Goal: Communication & Community: Share content

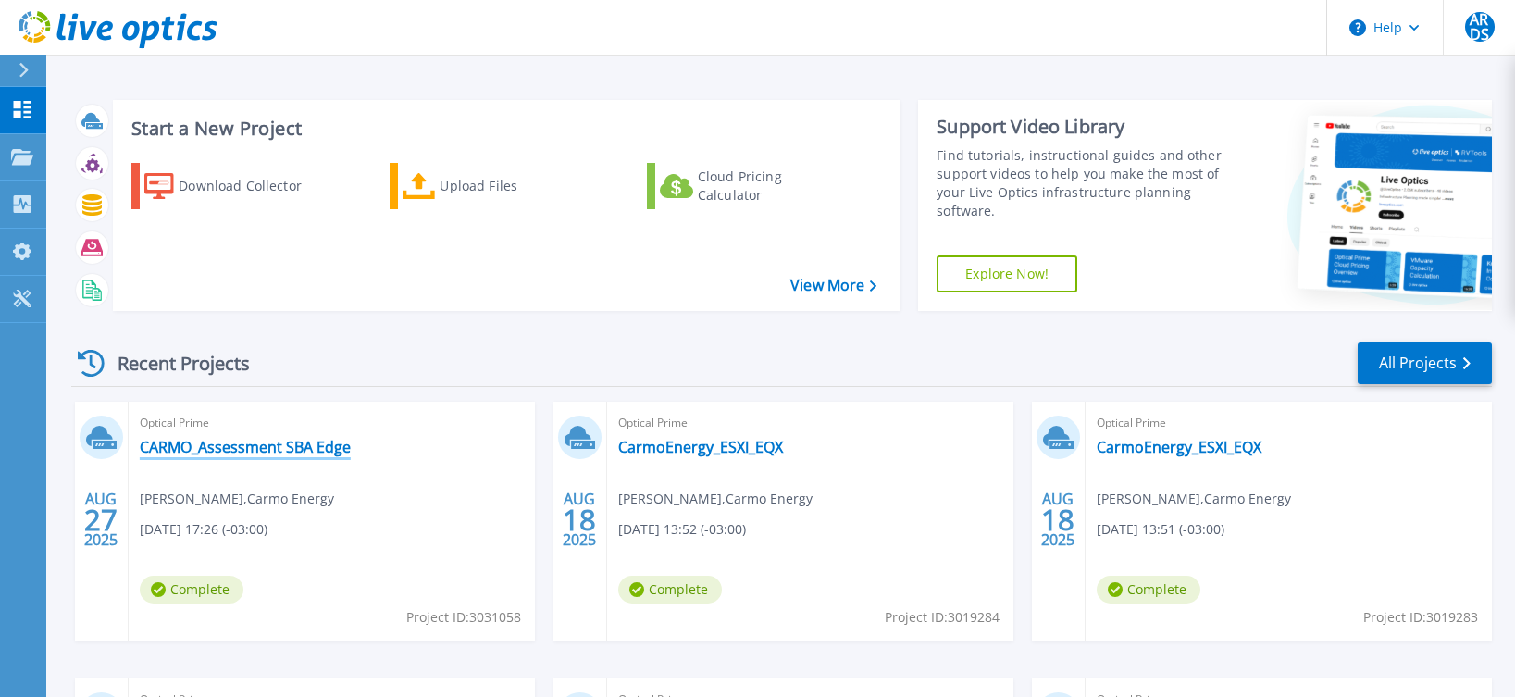
click at [305, 447] on link "CARMO_Assessment SBA Edge" at bounding box center [245, 447] width 211 height 19
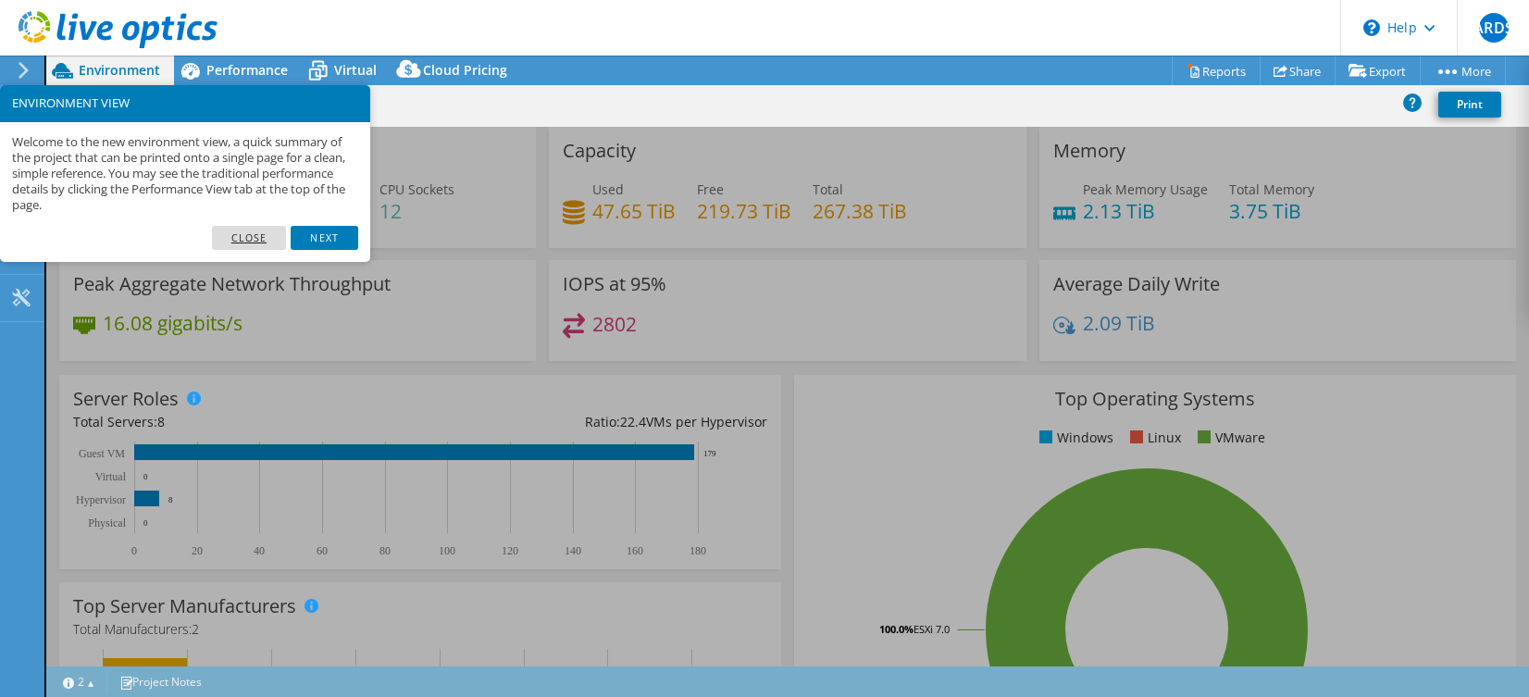
click at [262, 238] on link "Close" at bounding box center [249, 238] width 75 height 24
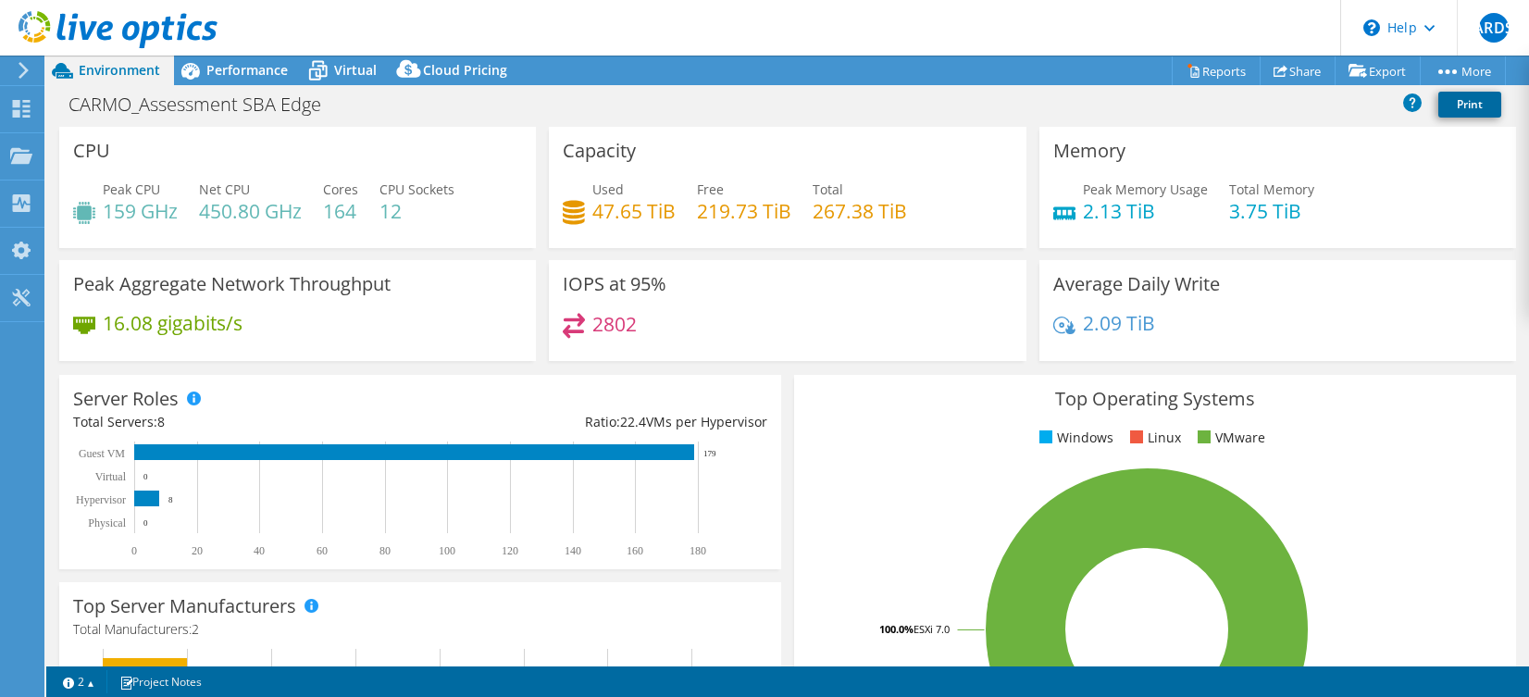
click at [1473, 99] on link "Print" at bounding box center [1470, 105] width 63 height 26
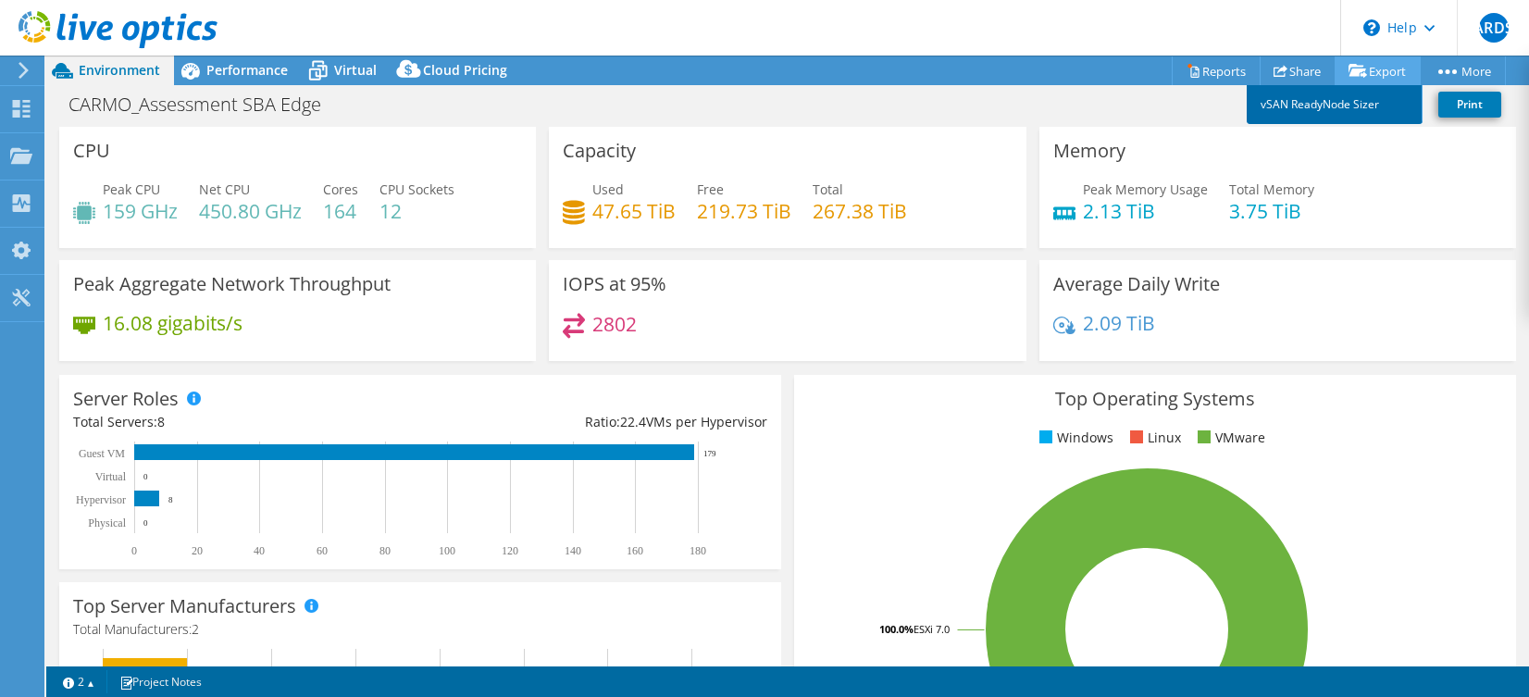
click at [1324, 109] on link "vSAN ReadyNode Sizer" at bounding box center [1335, 104] width 176 height 39
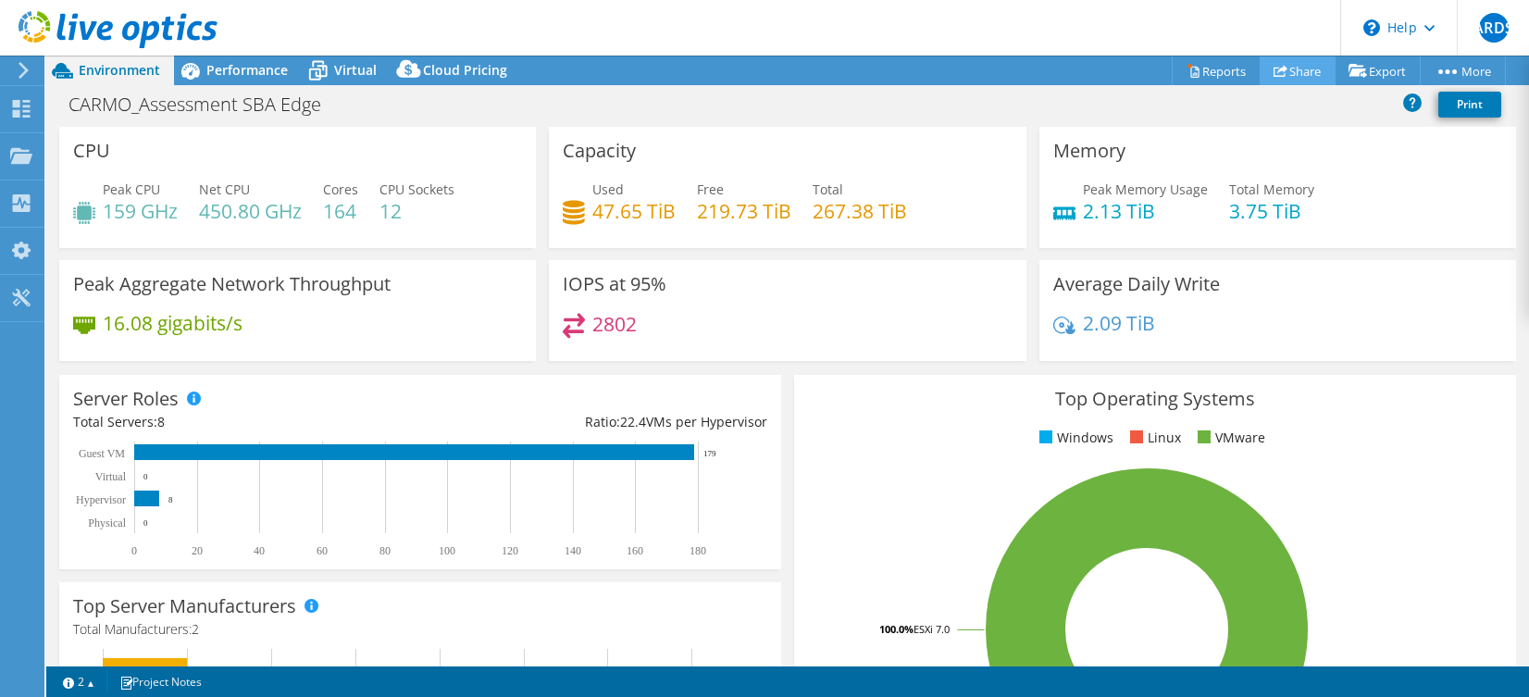
click at [1274, 69] on use at bounding box center [1281, 71] width 14 height 12
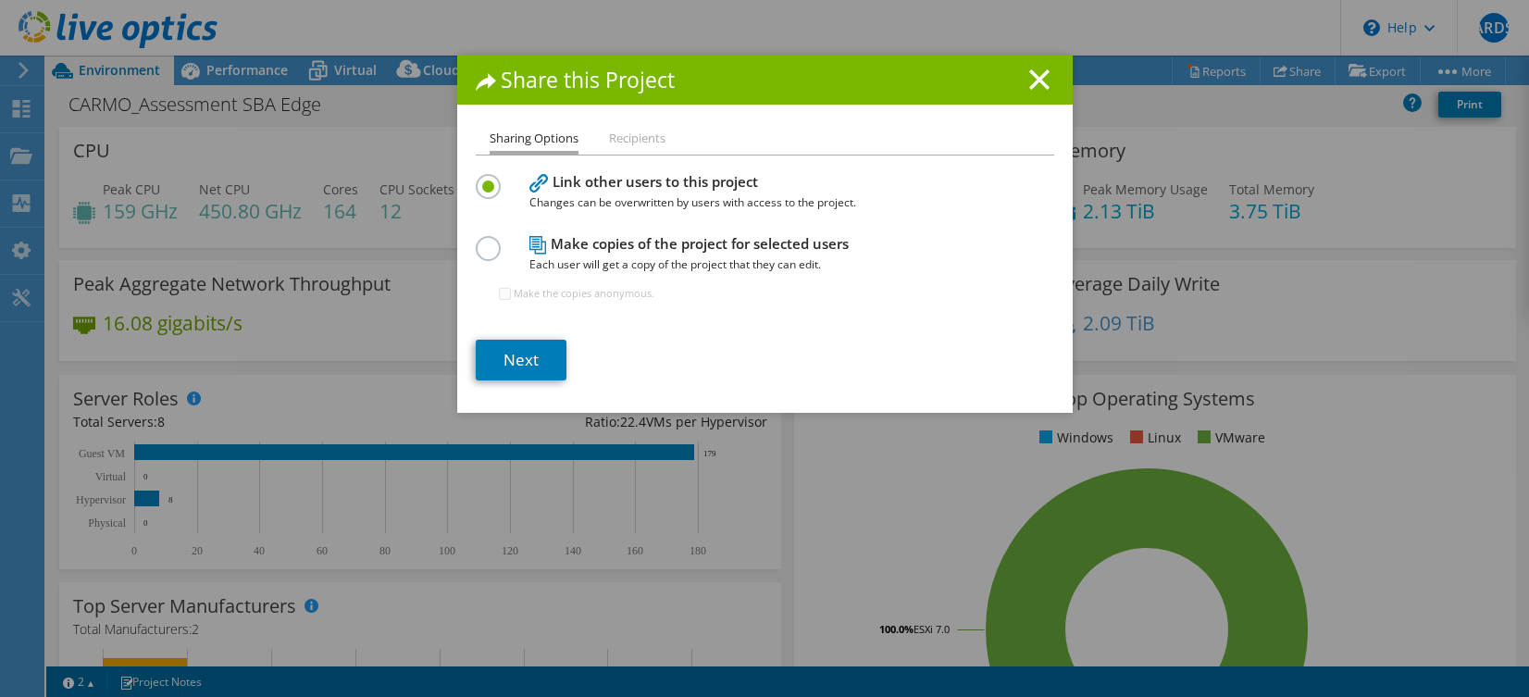
click at [640, 139] on li "Recipients" at bounding box center [637, 139] width 56 height 23
click at [536, 135] on li "Sharing Options" at bounding box center [534, 141] width 89 height 27
click at [1037, 76] on line at bounding box center [1039, 79] width 19 height 19
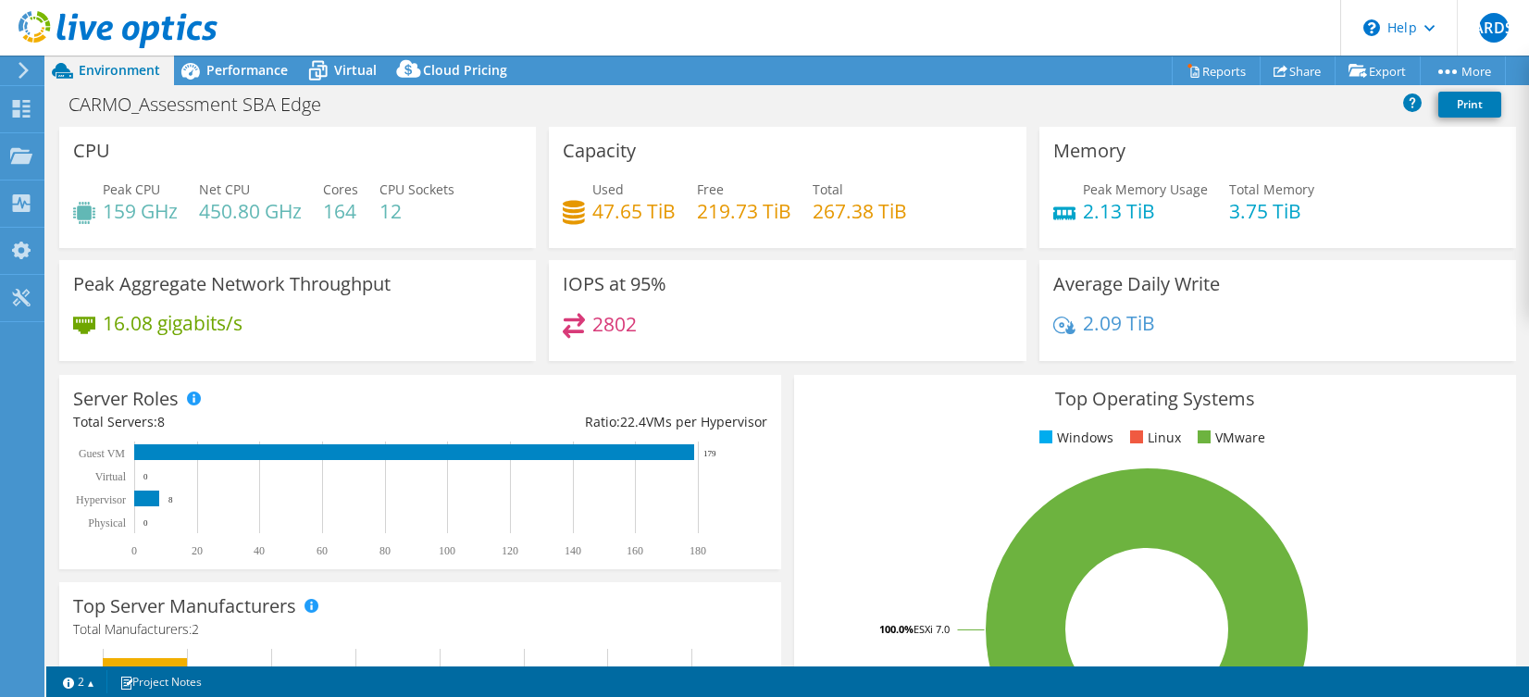
click at [24, 58] on div at bounding box center [109, 31] width 218 height 62
click at [24, 68] on use at bounding box center [24, 70] width 10 height 17
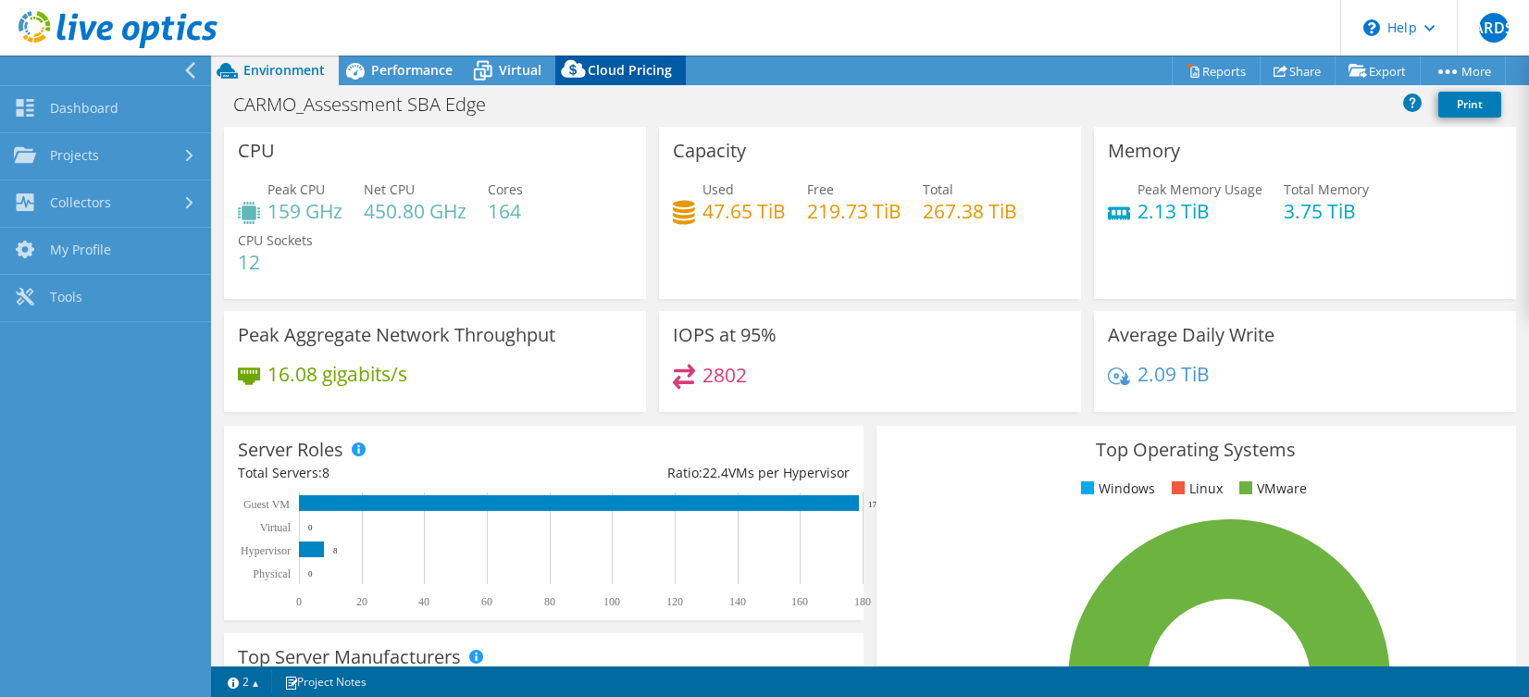
click at [393, 68] on span "Performance" at bounding box center [411, 70] width 81 height 18
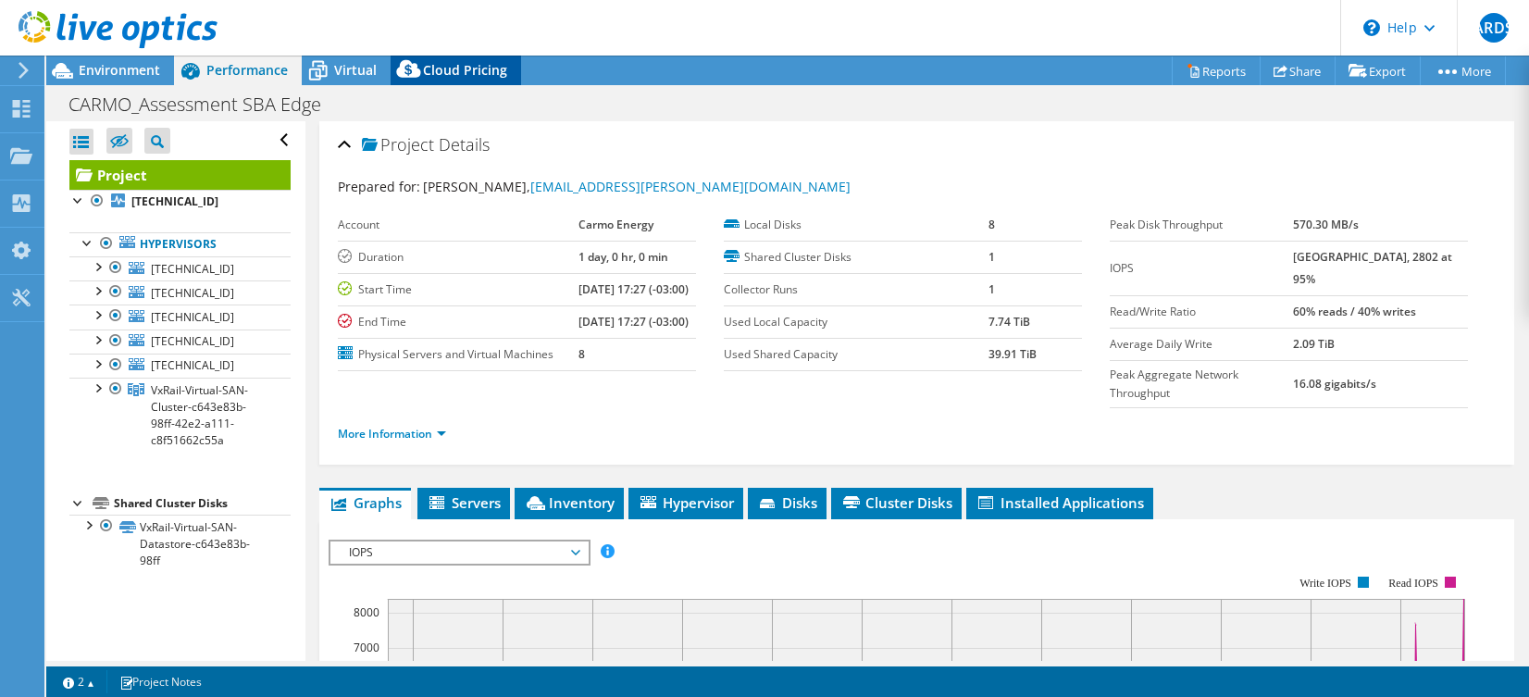
click at [443, 69] on span "Cloud Pricing" at bounding box center [465, 70] width 84 height 18
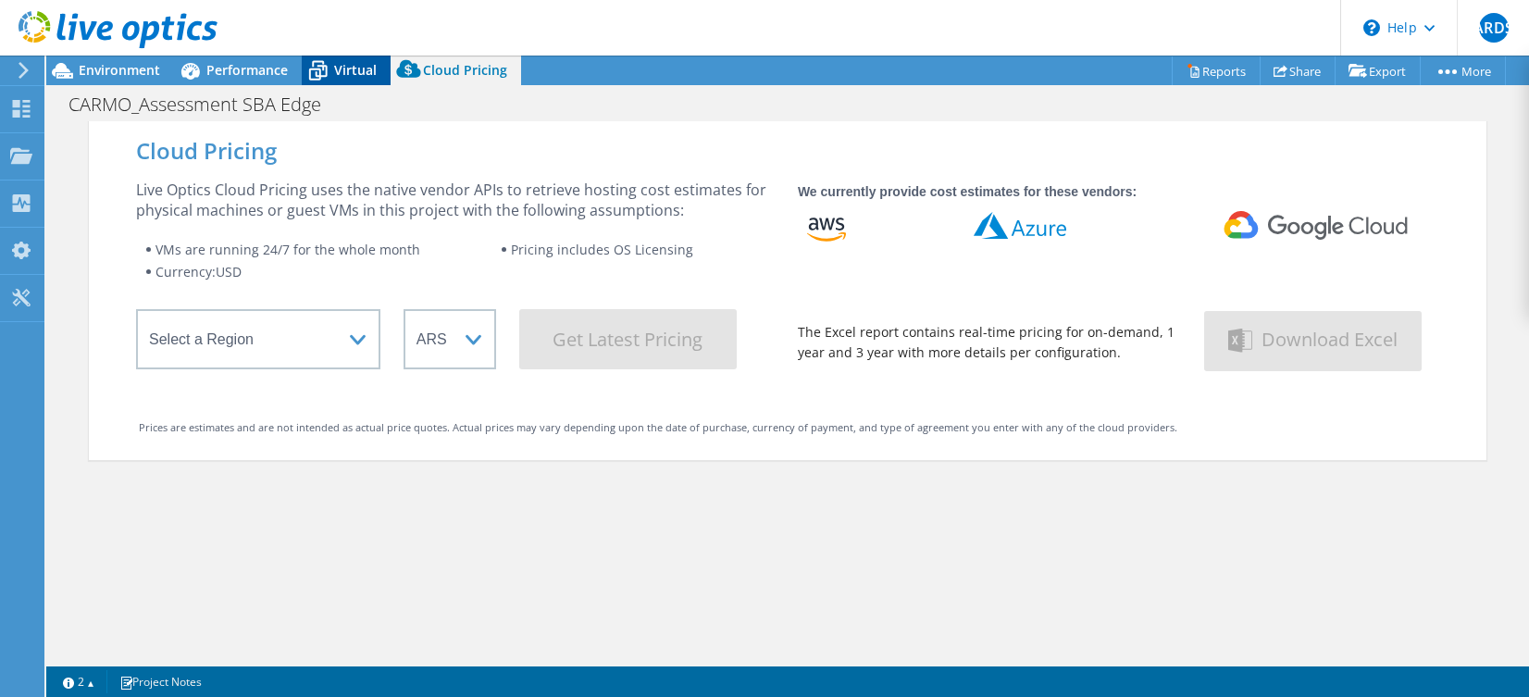
click at [324, 74] on icon at bounding box center [318, 71] width 32 height 32
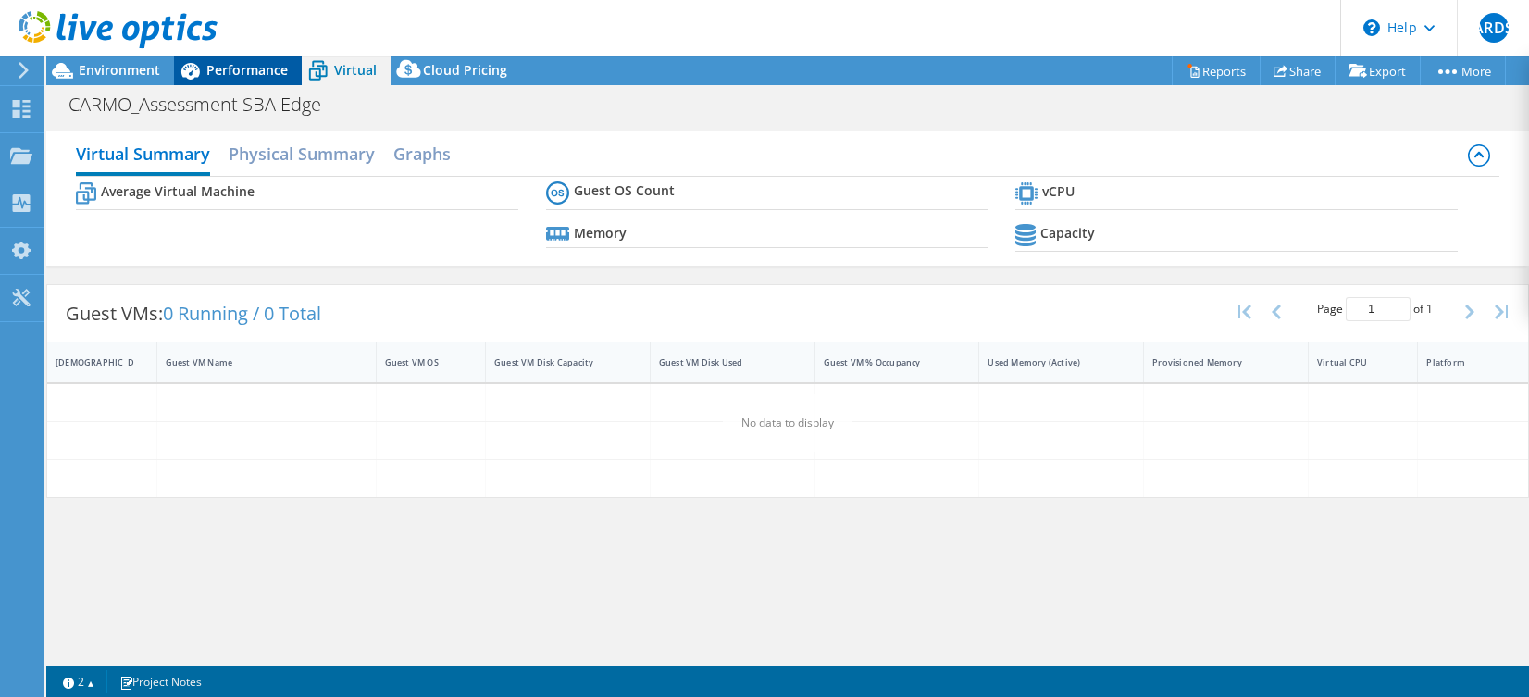
click at [240, 72] on span "Performance" at bounding box center [246, 70] width 81 height 18
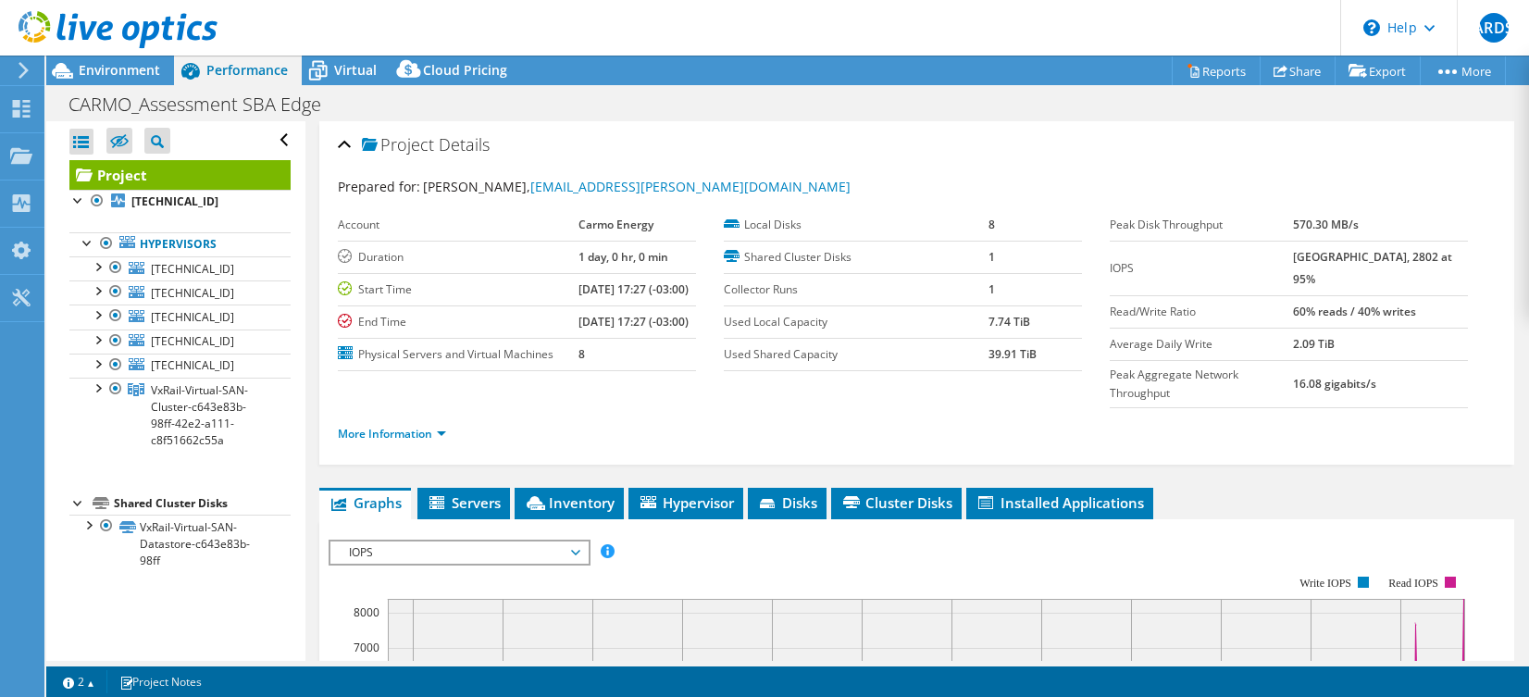
click at [127, 61] on div at bounding box center [109, 31] width 218 height 62
click at [127, 66] on span "Environment" at bounding box center [119, 70] width 81 height 18
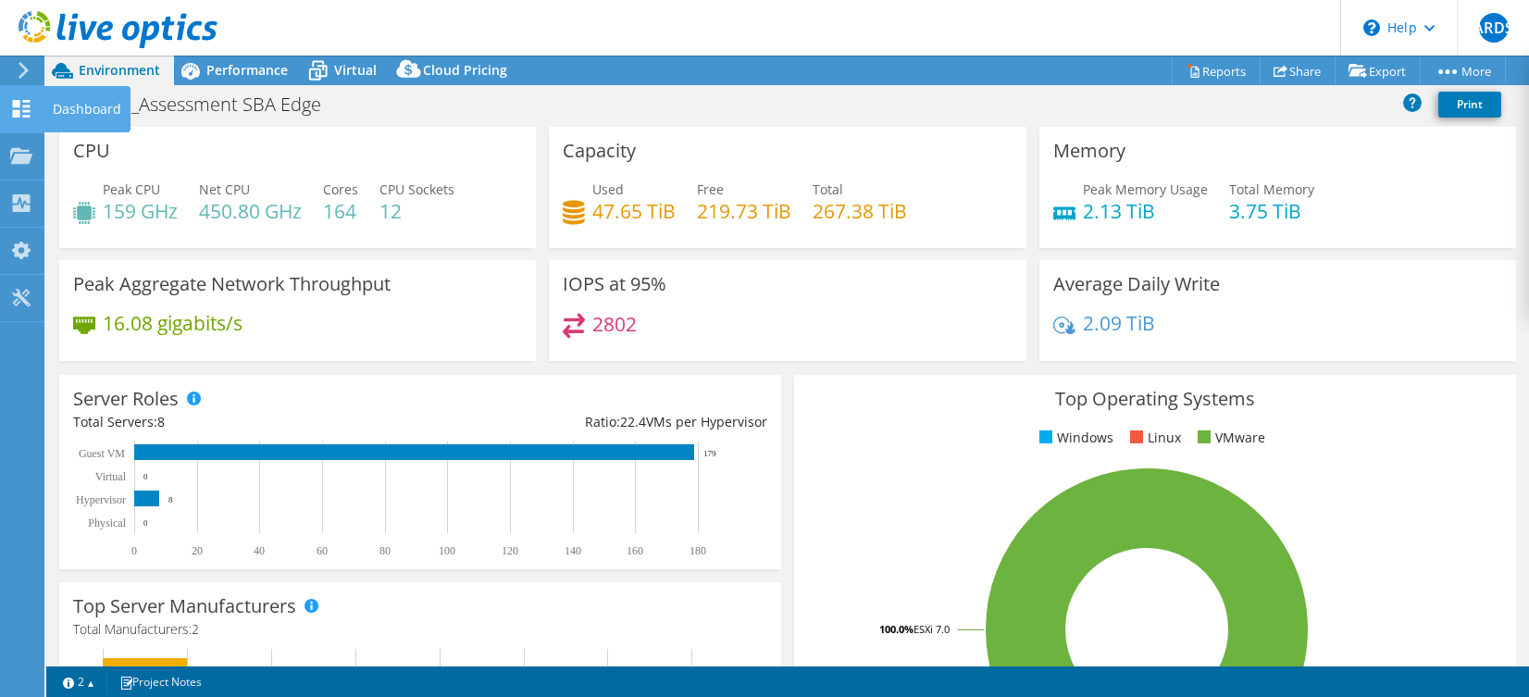
click at [20, 104] on icon at bounding box center [21, 109] width 22 height 18
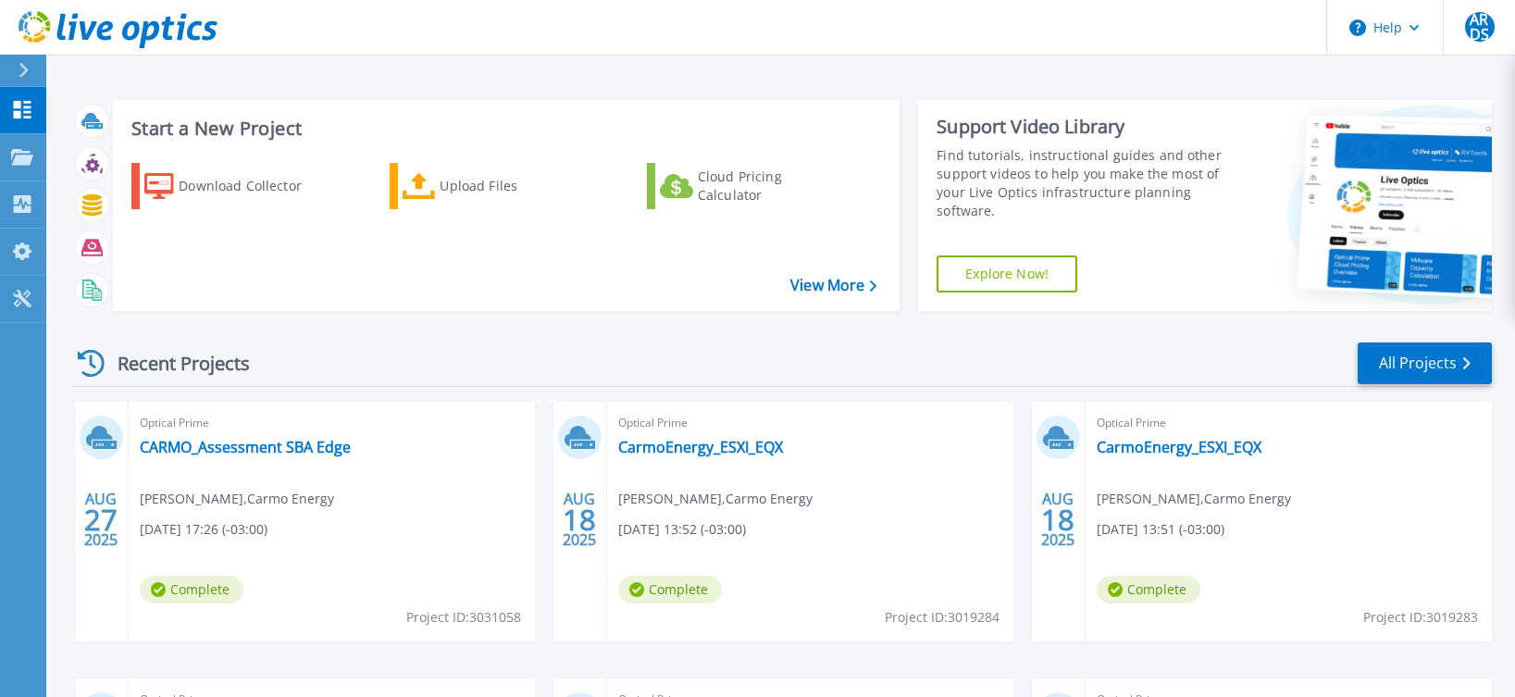
drag, startPoint x: 244, startPoint y: 446, endPoint x: 481, endPoint y: 437, distance: 237.2
click at [481, 437] on div "Optical Prime CARMO_Assessment SBA Edge Andre Ribeiro de Sousa , Carmo Energy 0…" at bounding box center [332, 522] width 406 height 240
click at [281, 442] on link "CARMO_Assessment SBA Edge" at bounding box center [245, 447] width 211 height 19
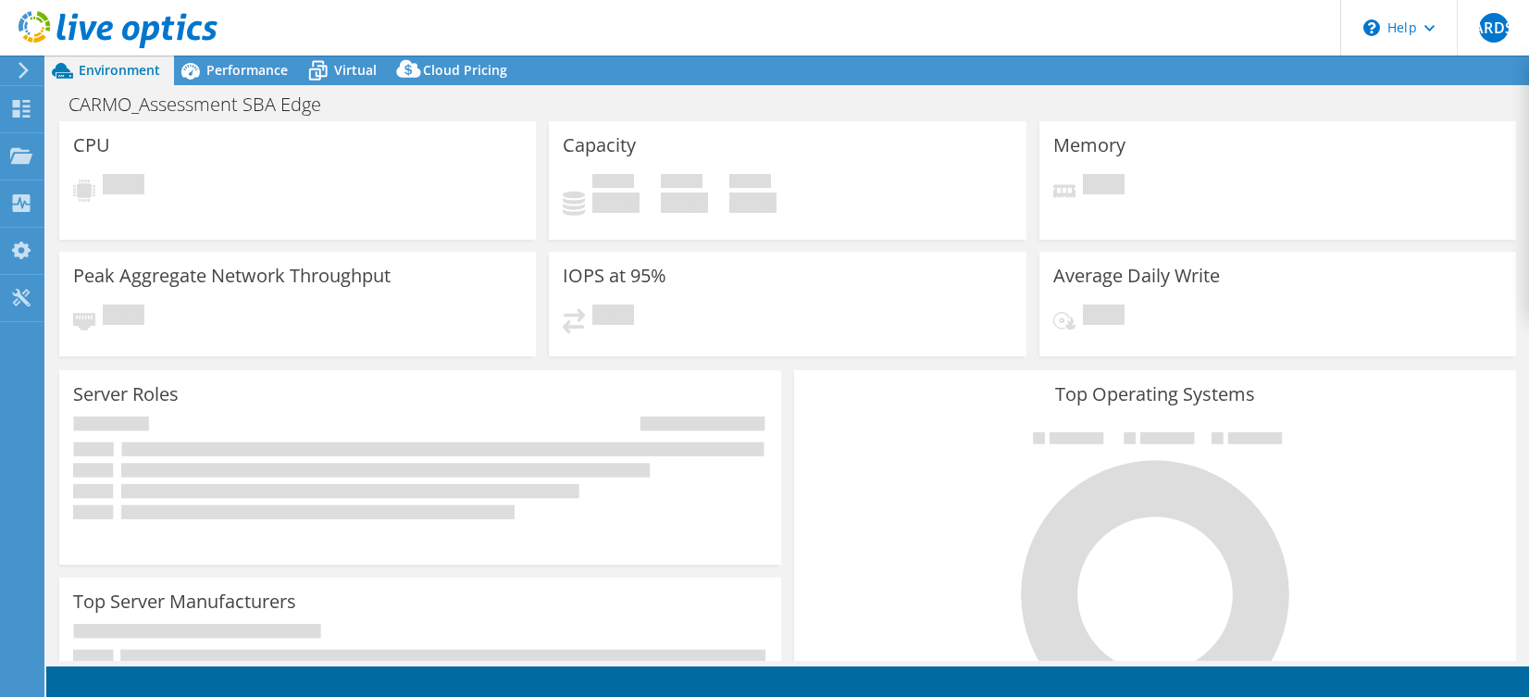
select select "USD"
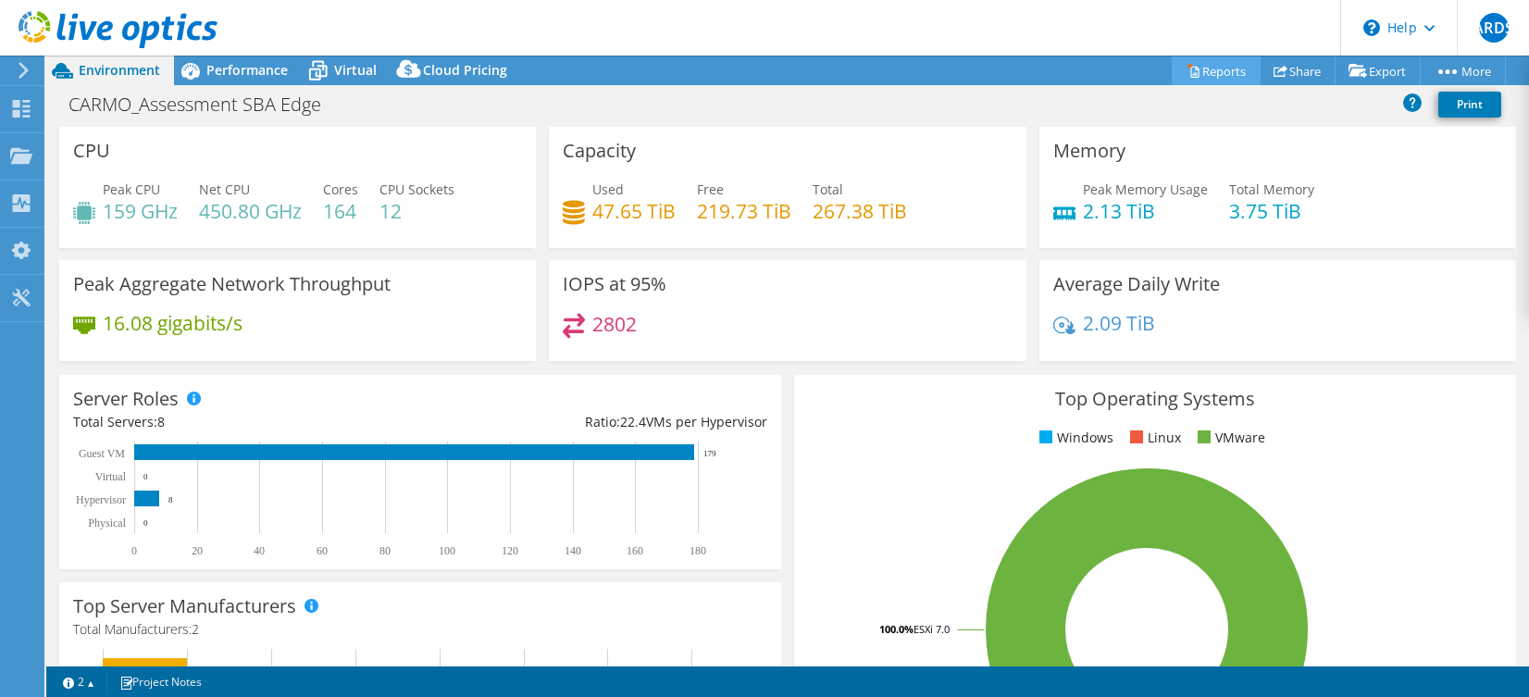
click at [1210, 72] on link "Reports" at bounding box center [1216, 70] width 89 height 29
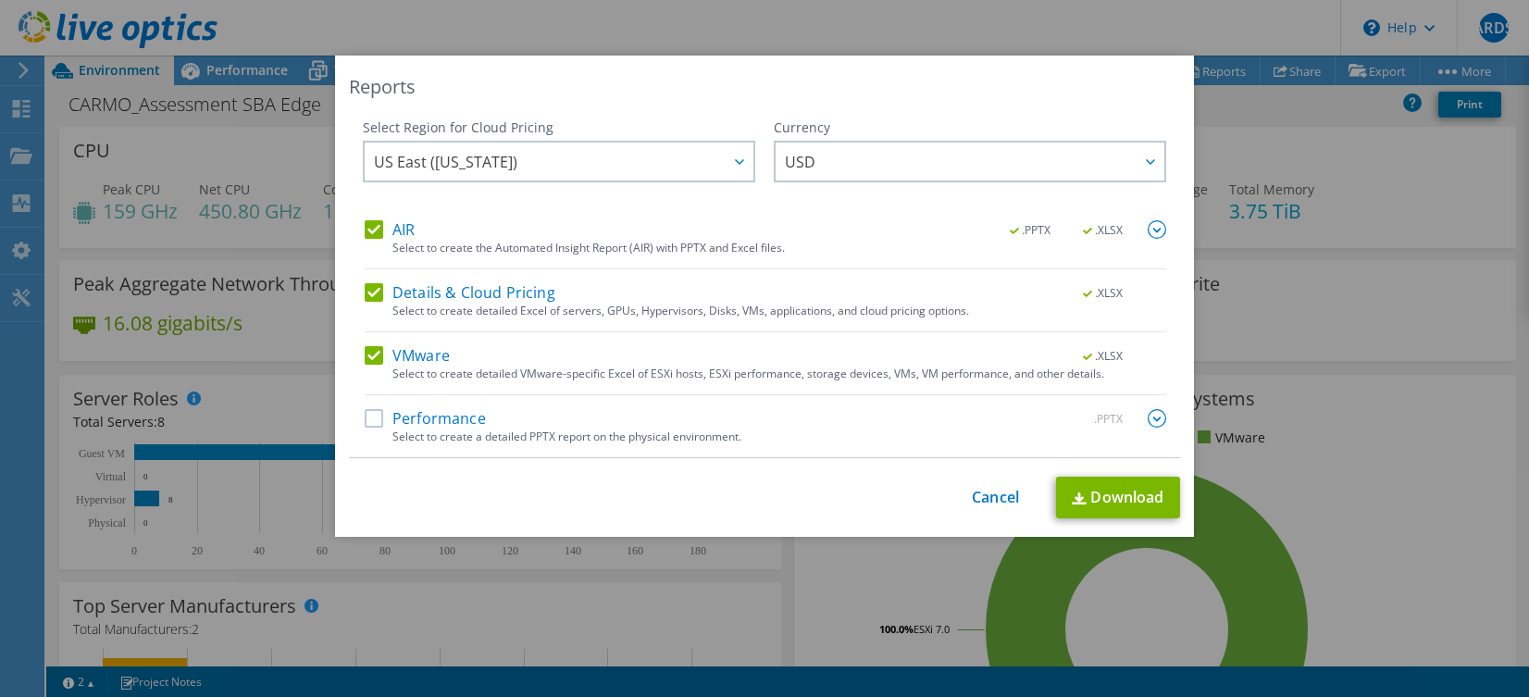
click at [369, 417] on label "Performance" at bounding box center [425, 418] width 121 height 19
click at [0, 0] on input "Performance" at bounding box center [0, 0] width 0 height 0
click at [984, 497] on link "Cancel" at bounding box center [995, 498] width 47 height 18
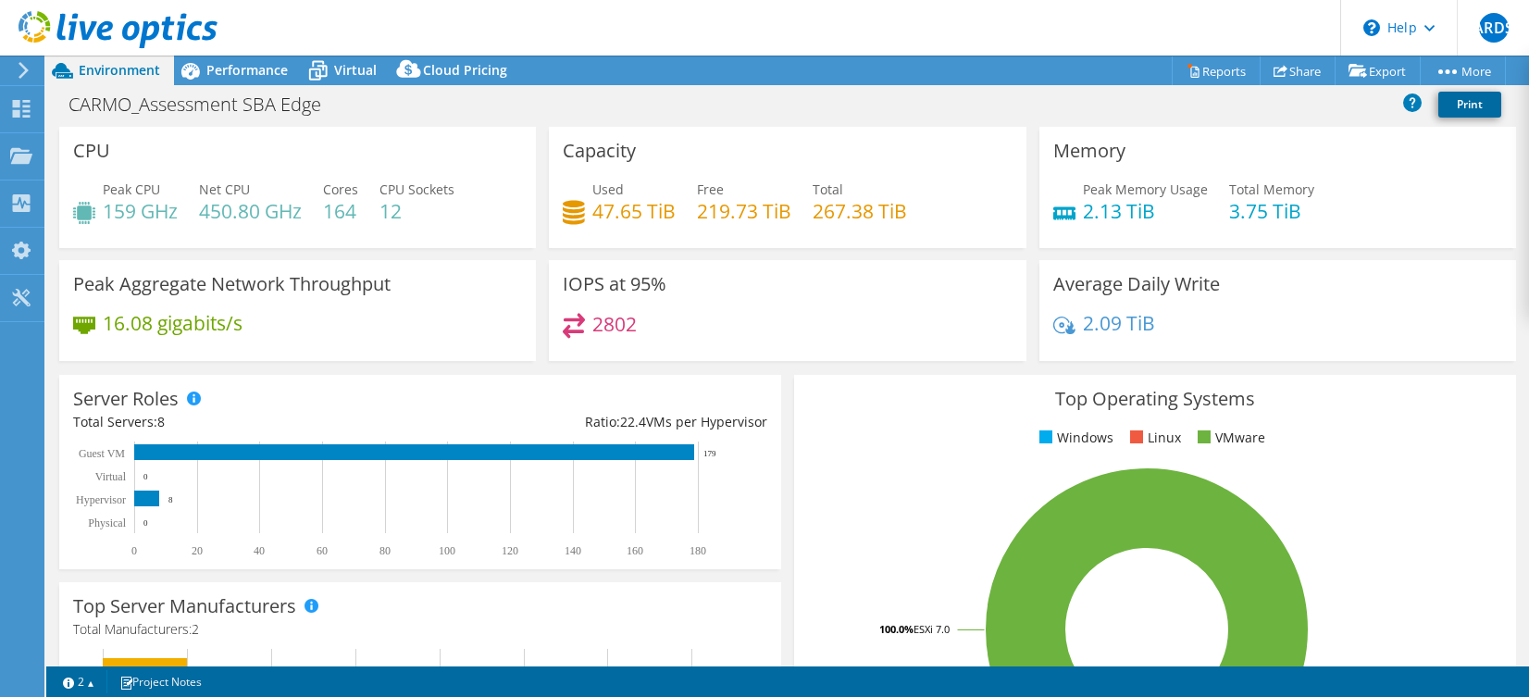
click at [1477, 108] on link "Print" at bounding box center [1470, 105] width 63 height 26
click at [233, 66] on span "Performance" at bounding box center [246, 70] width 81 height 18
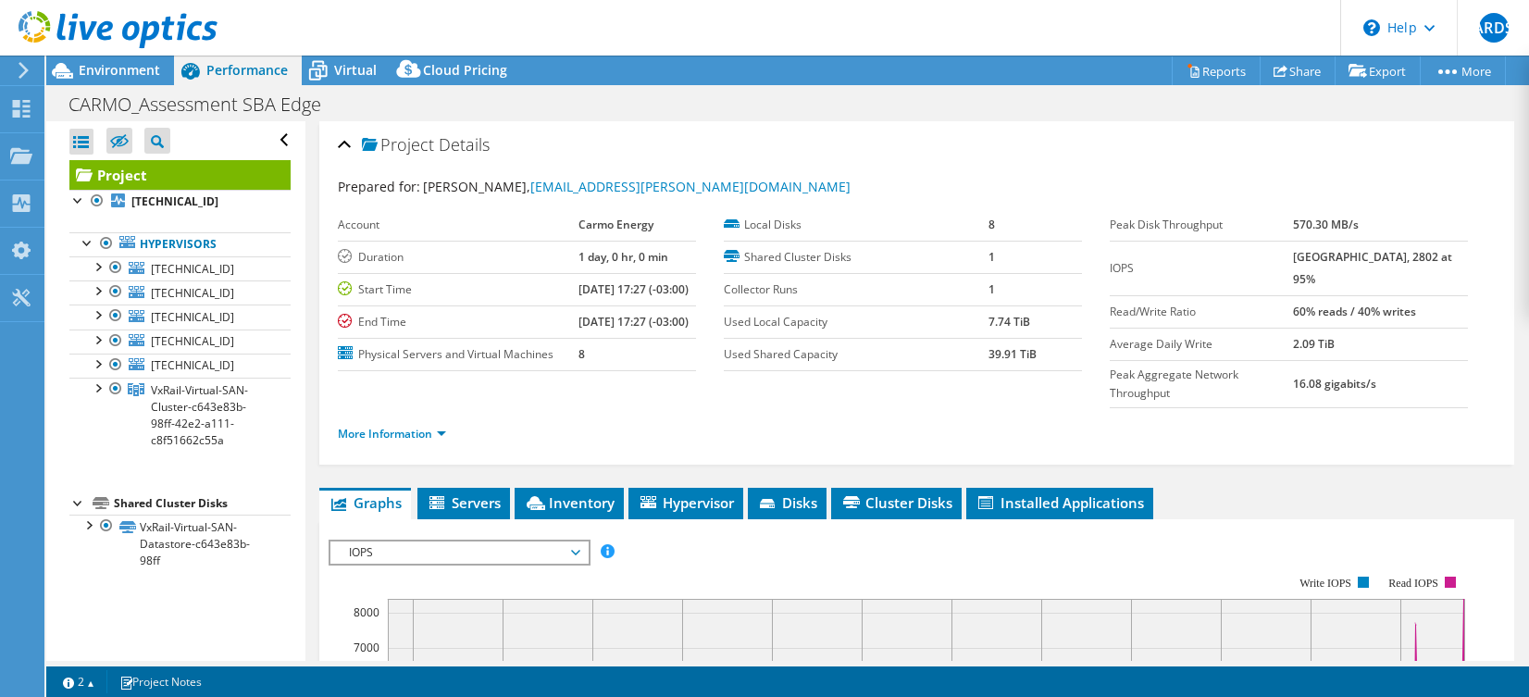
click at [1174, 109] on div "CARMO_Assessment SBA Edge Print" at bounding box center [787, 104] width 1483 height 34
click at [459, 493] on span "Servers" at bounding box center [464, 502] width 74 height 19
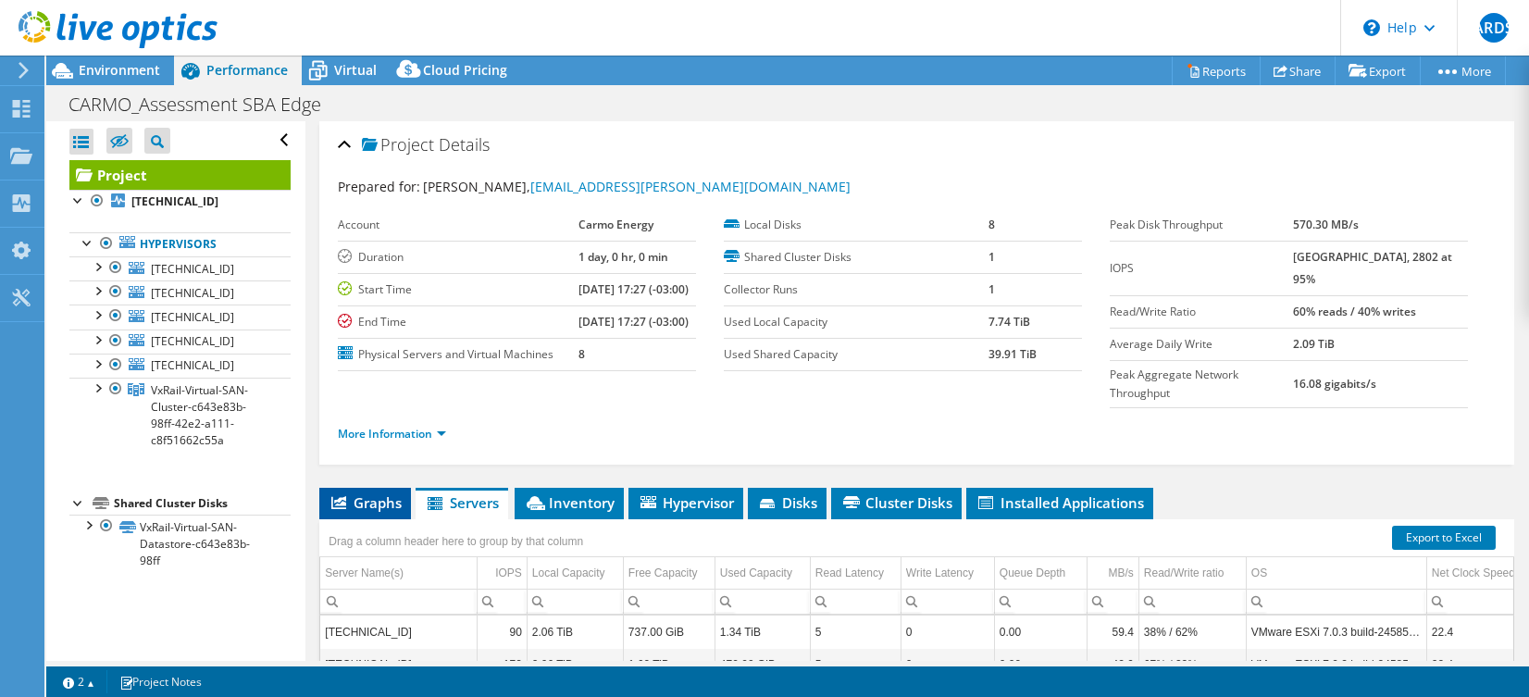
click at [368, 493] on span "Graphs" at bounding box center [365, 502] width 73 height 19
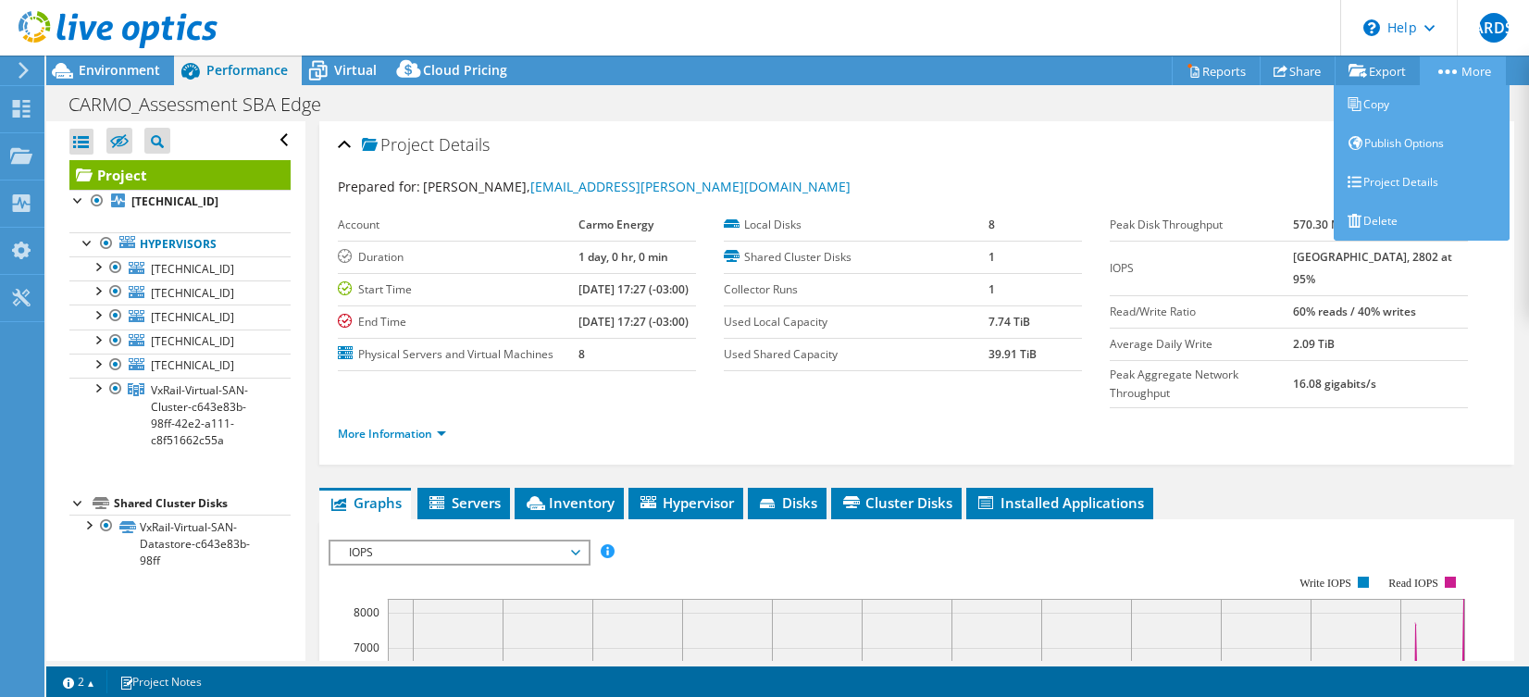
click at [1453, 61] on link "More" at bounding box center [1463, 70] width 86 height 29
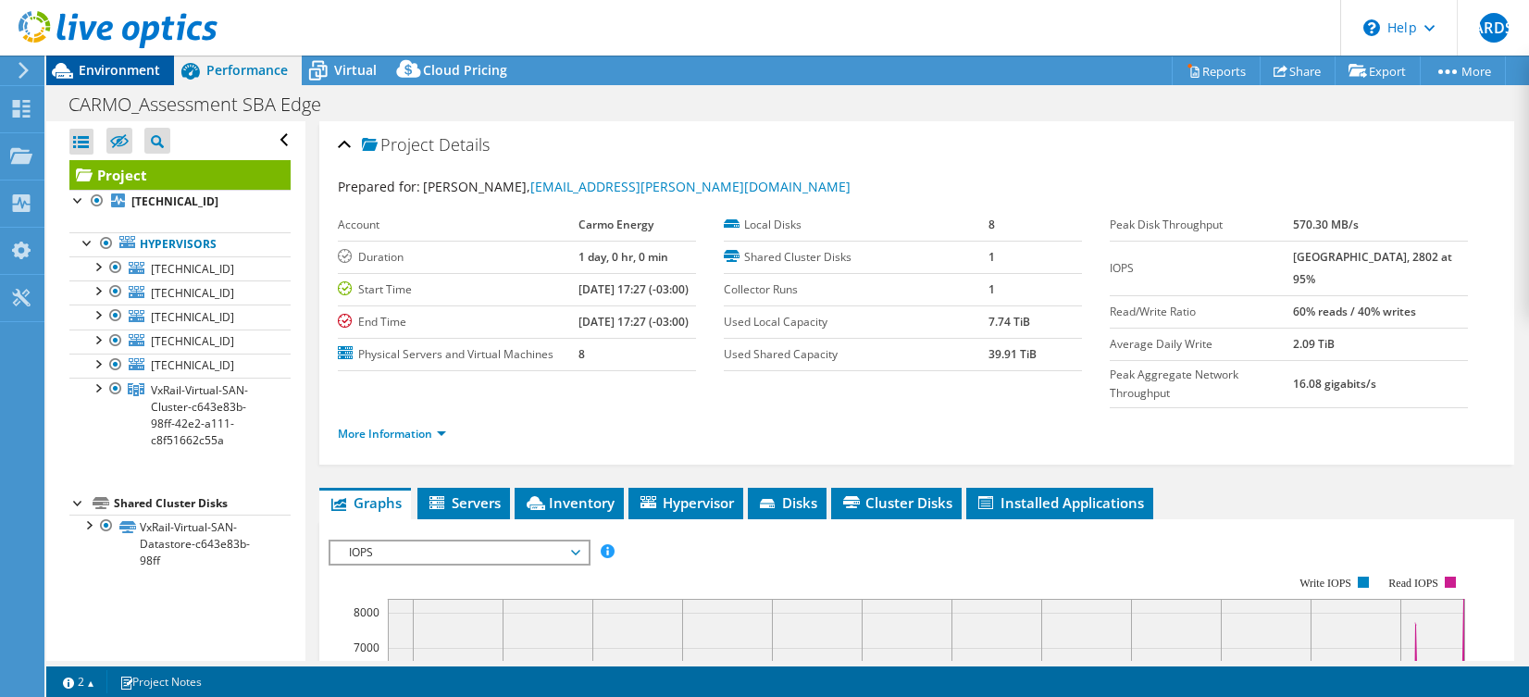
click at [109, 63] on span "Environment" at bounding box center [119, 70] width 81 height 18
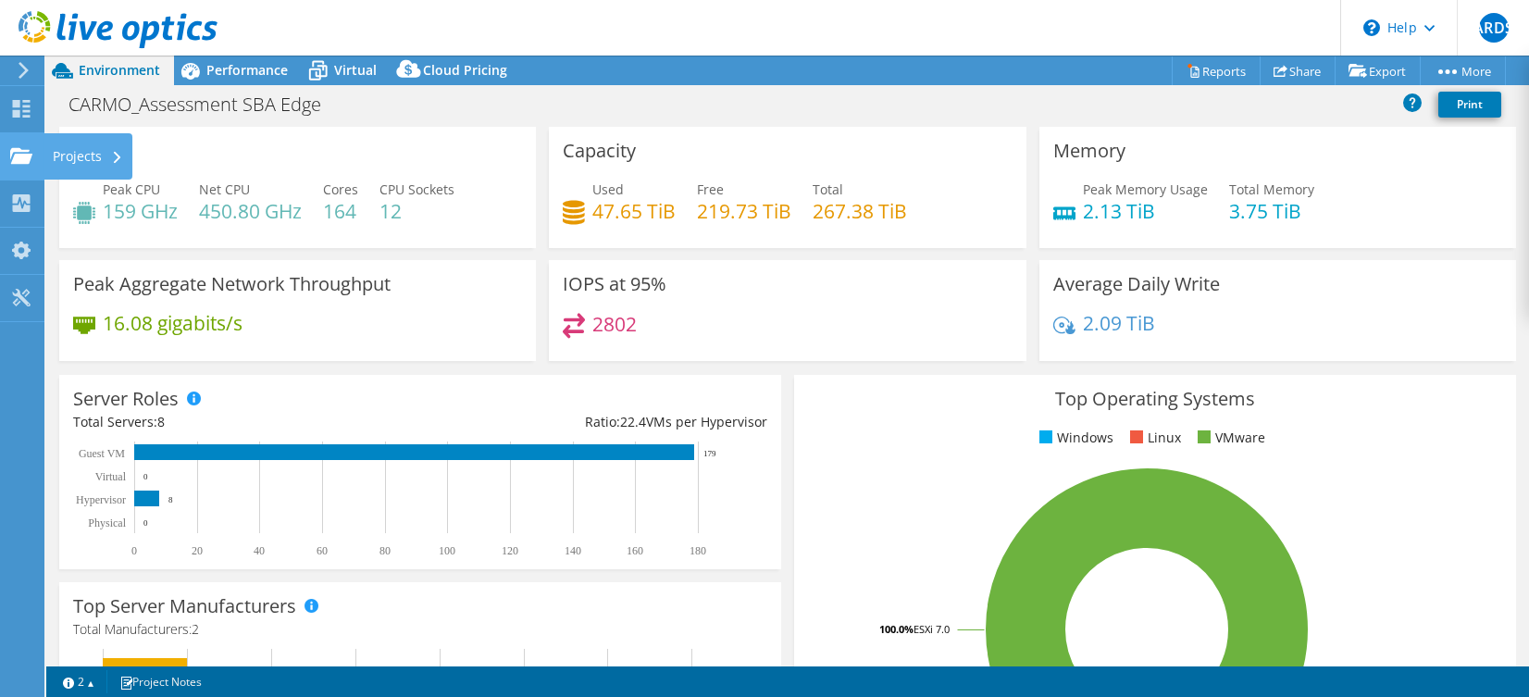
click at [44, 156] on div "Projects" at bounding box center [88, 156] width 89 height 46
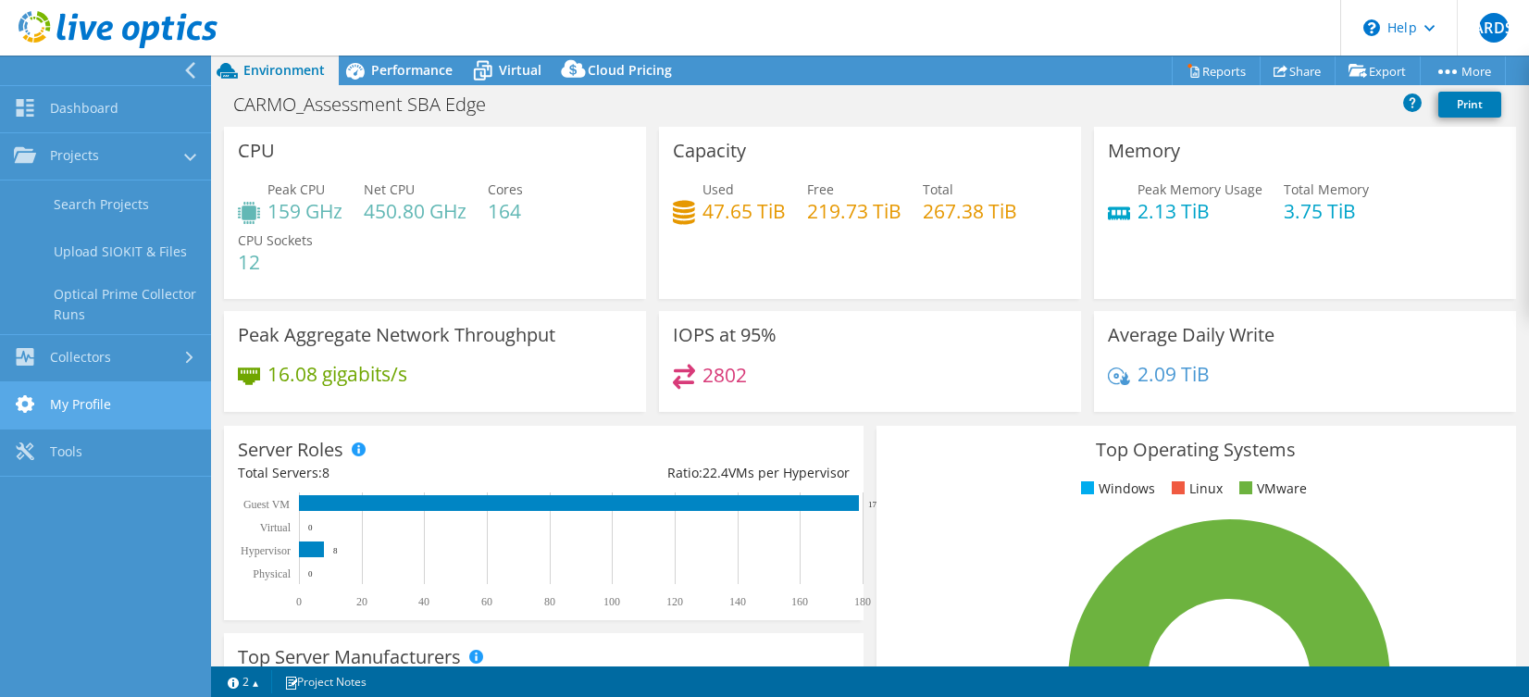
click at [104, 407] on link "My Profile" at bounding box center [105, 405] width 211 height 47
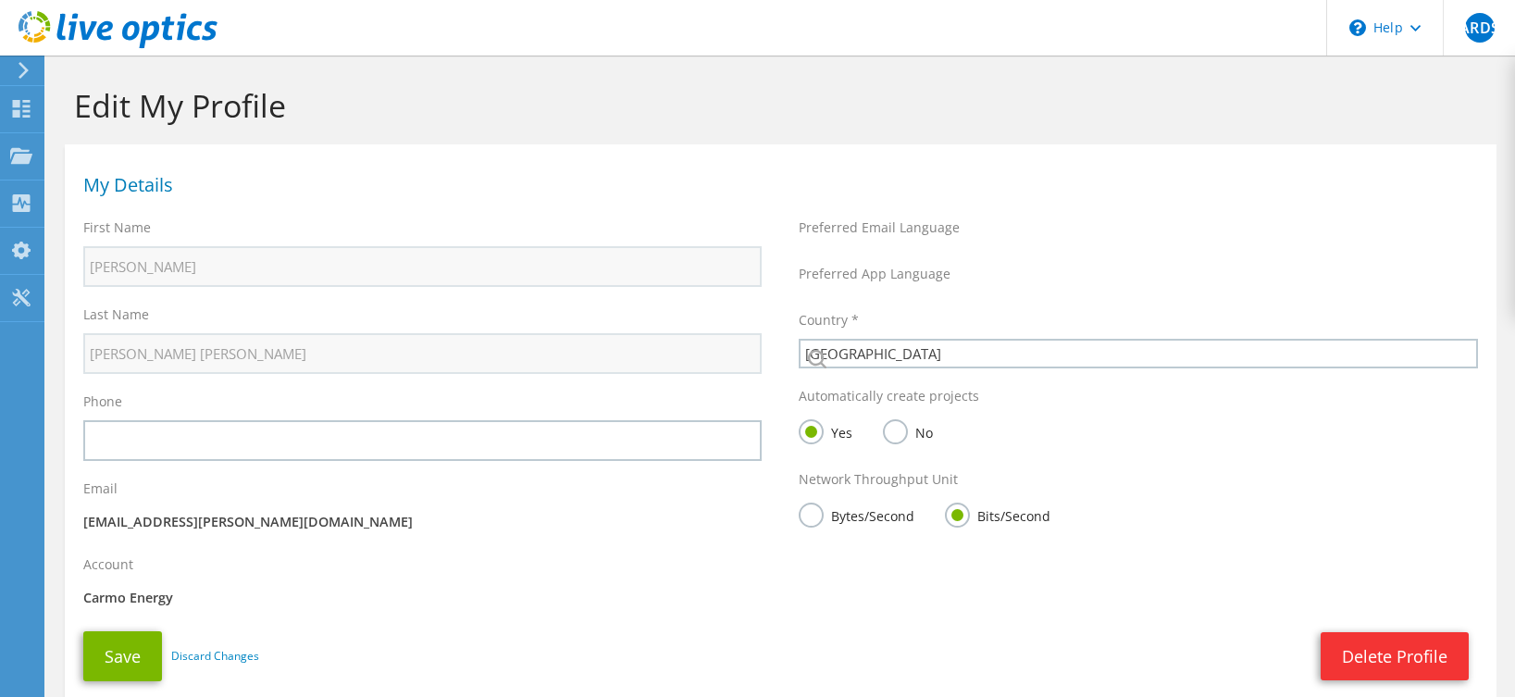
select select "30"
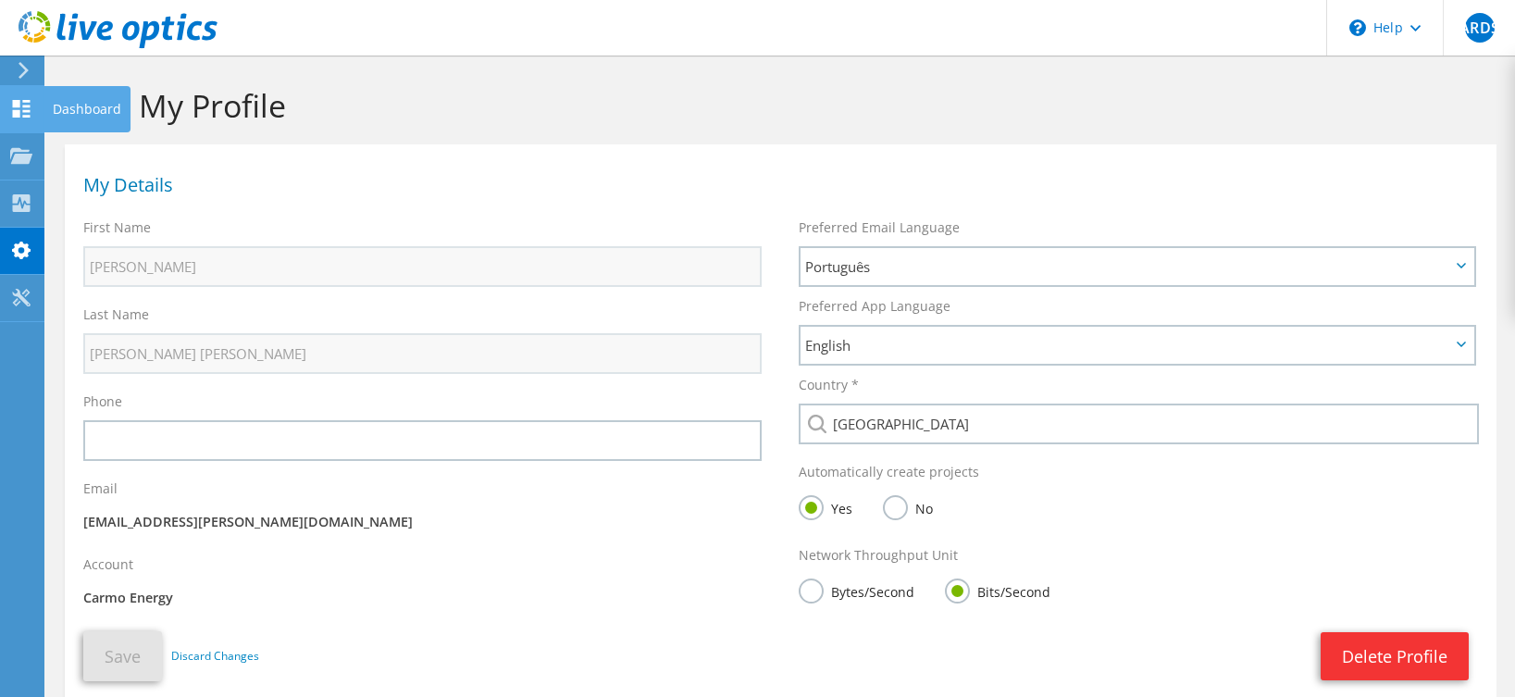
click at [13, 113] on use at bounding box center [22, 109] width 18 height 18
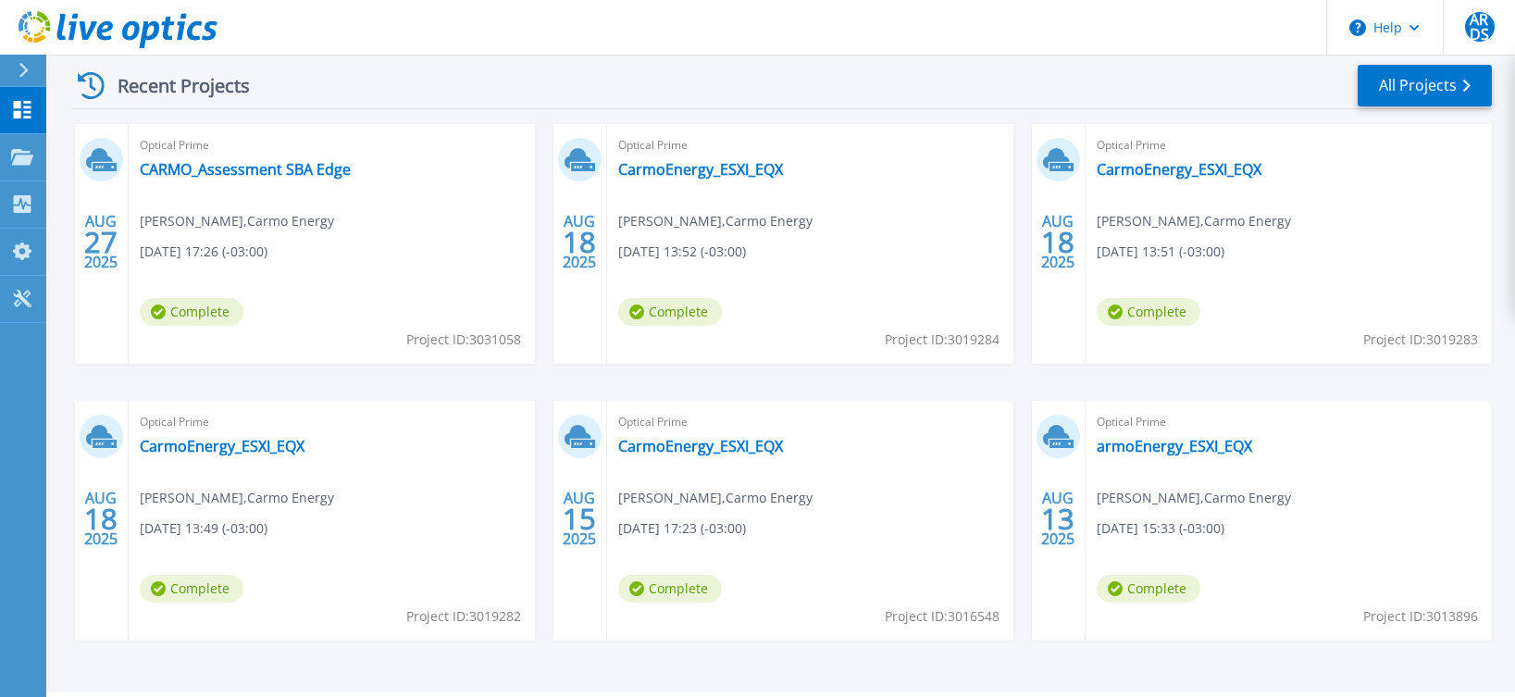
scroll to position [185, 0]
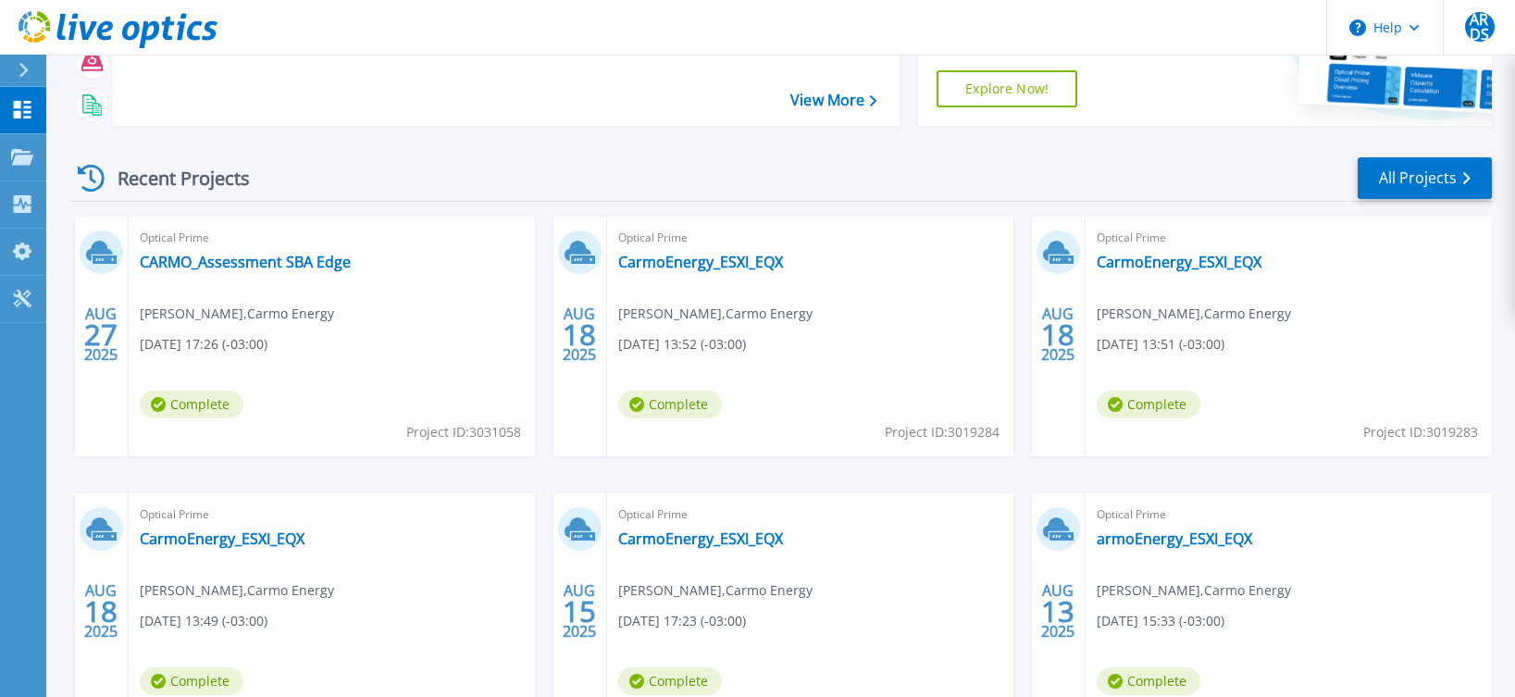
click at [109, 351] on div "[DATE]" at bounding box center [100, 335] width 35 height 68
click at [107, 256] on icon at bounding box center [101, 252] width 31 height 29
click at [265, 281] on div "Optical Prime CARMO_Assessment SBA Edge [PERSON_NAME] [PERSON_NAME] Energy [DAT…" at bounding box center [332, 337] width 406 height 240
click at [231, 264] on link "CARMO_Assessment SBA Edge" at bounding box center [245, 262] width 211 height 19
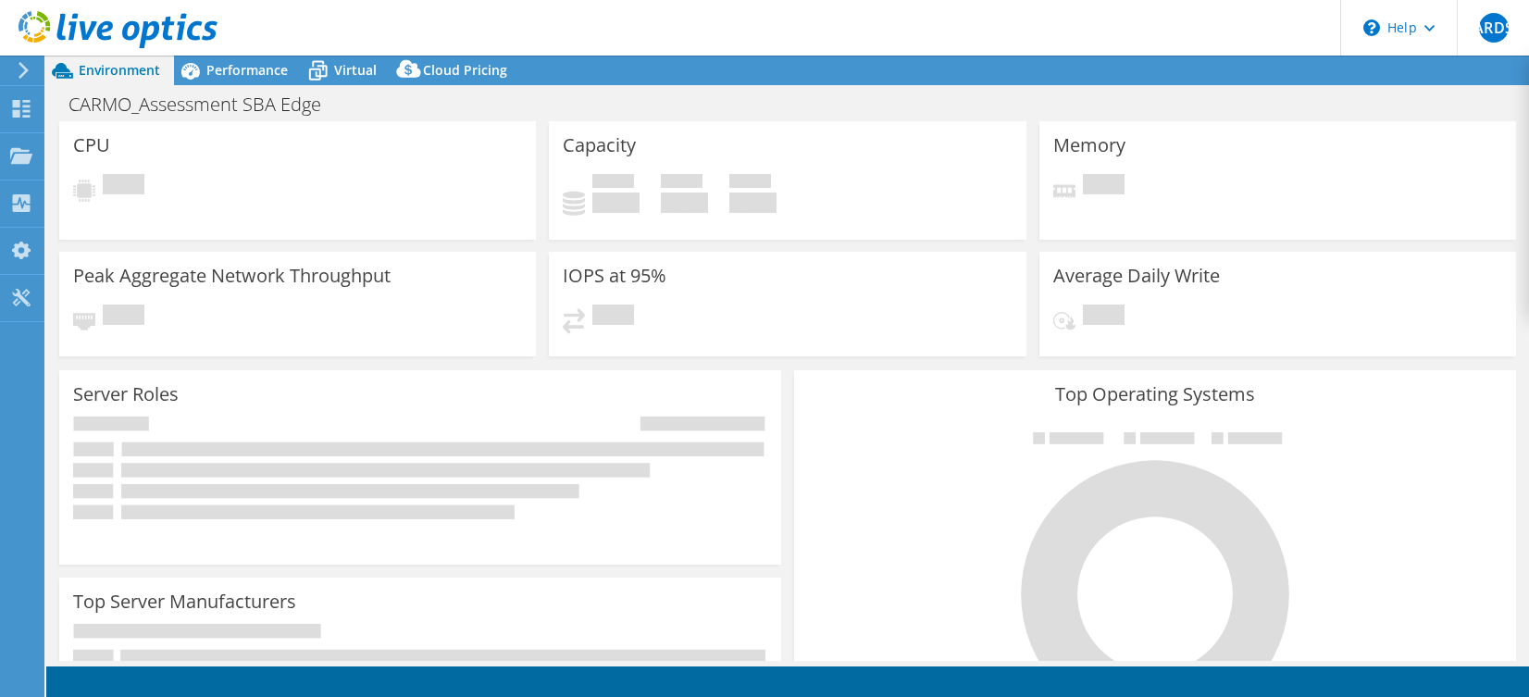
select select "USD"
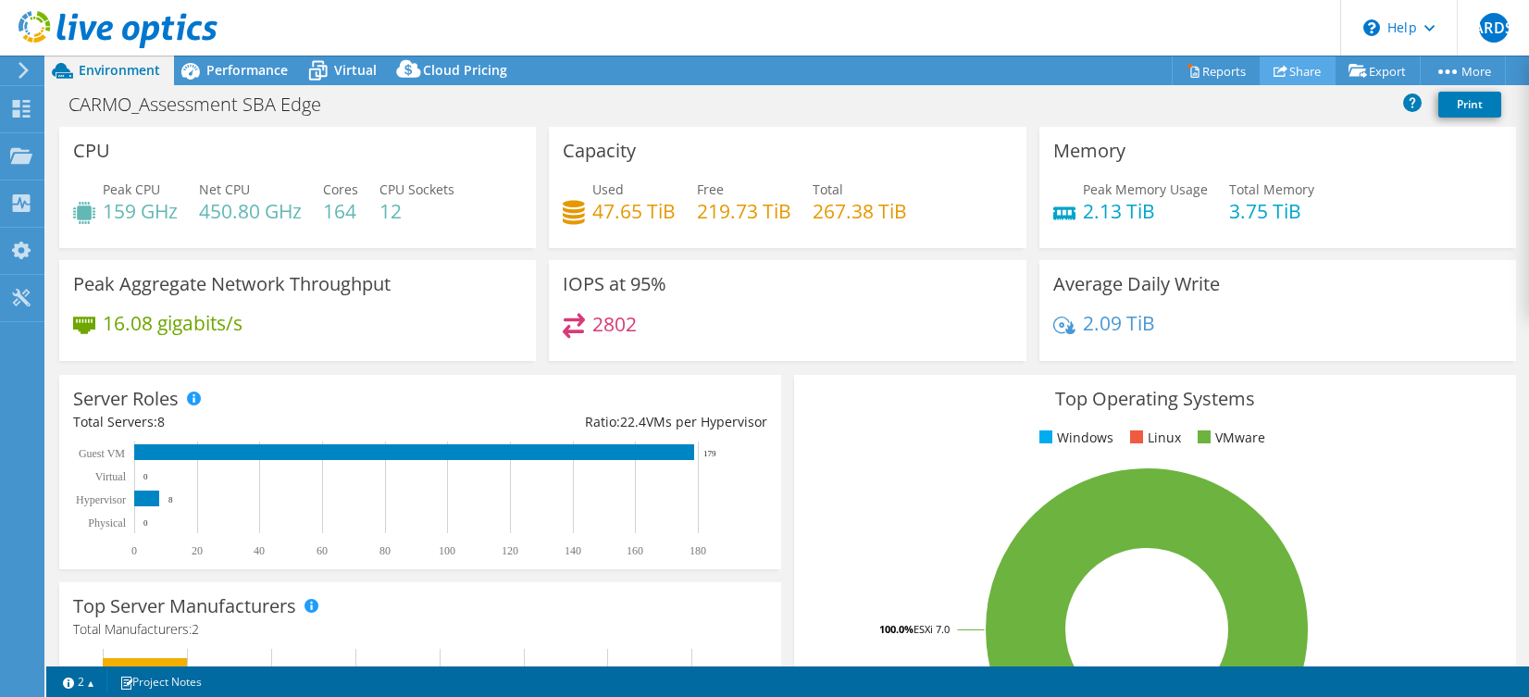
click at [1299, 68] on link "Share" at bounding box center [1298, 70] width 76 height 29
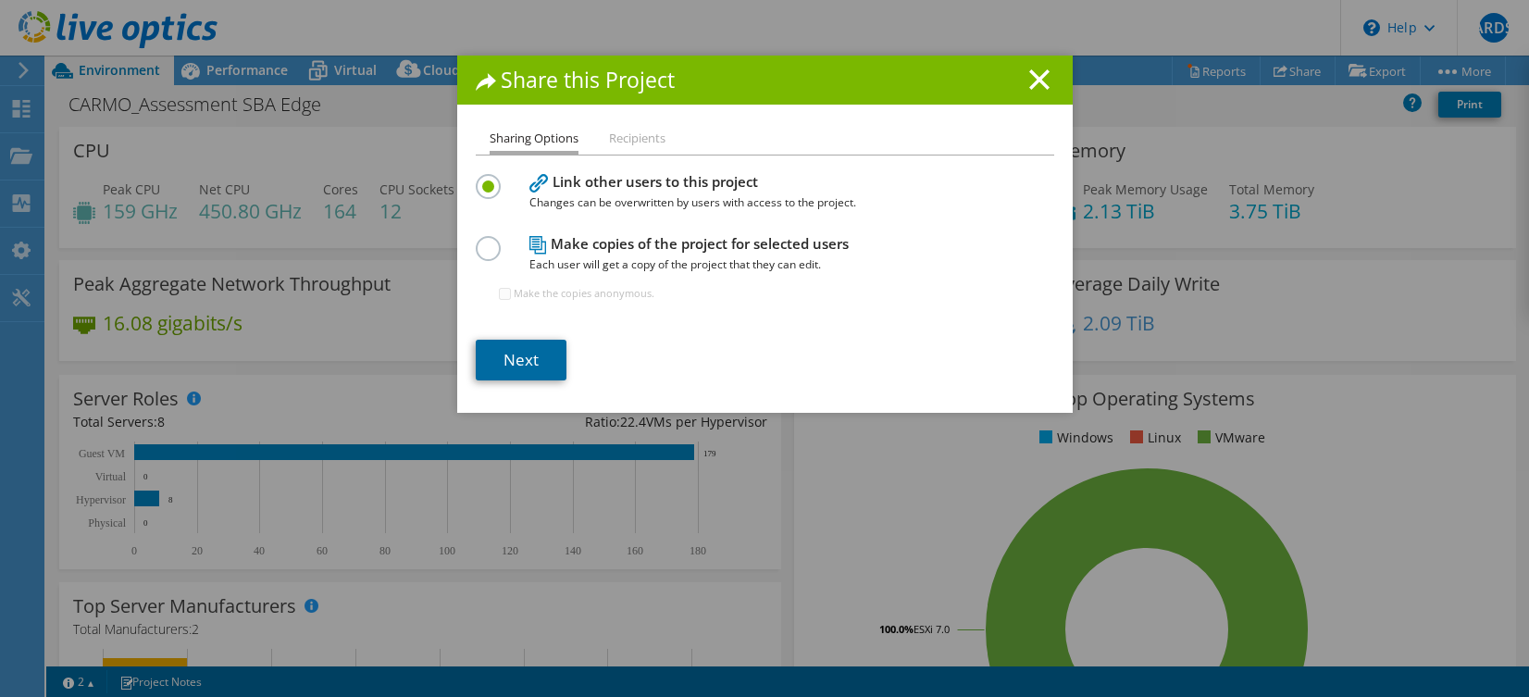
click at [517, 357] on link "Next" at bounding box center [521, 360] width 91 height 41
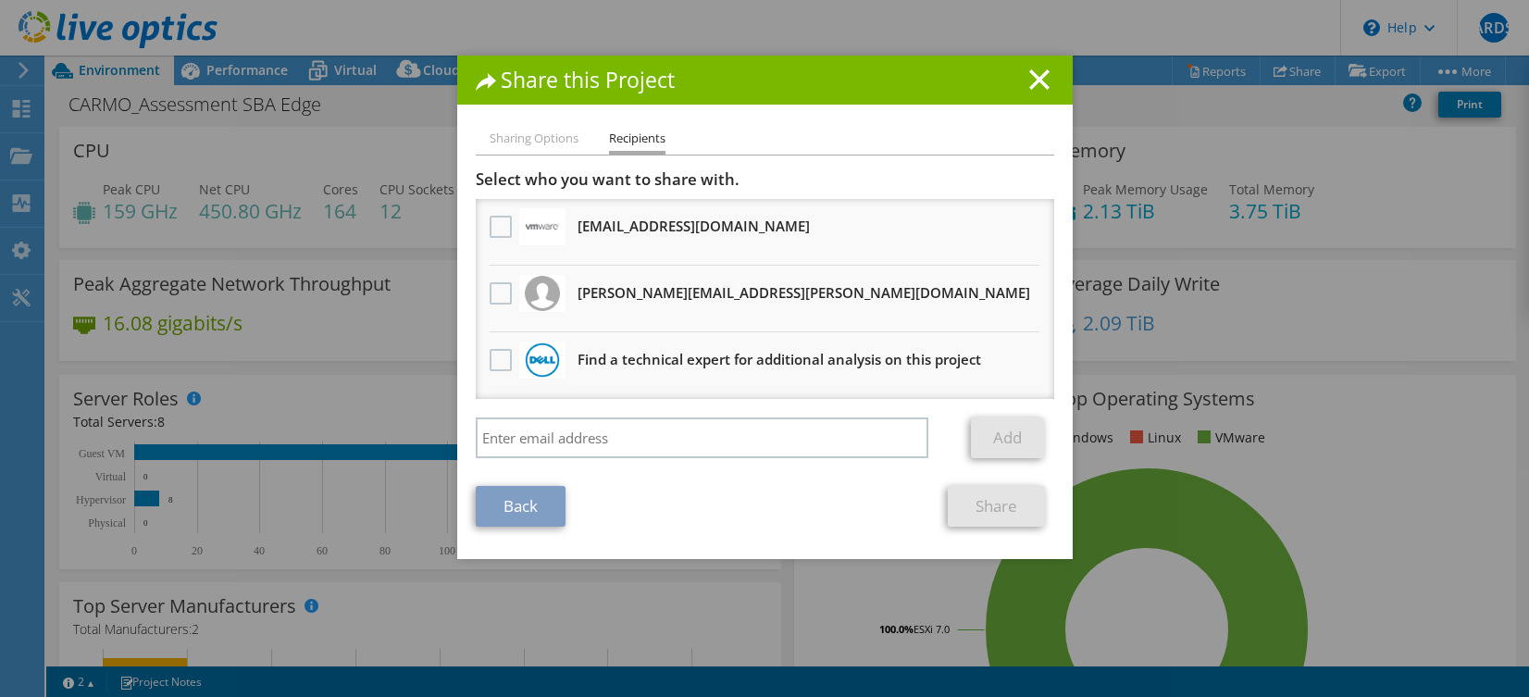
click at [526, 135] on li "Sharing Options" at bounding box center [534, 139] width 89 height 23
click at [516, 506] on link "Back" at bounding box center [521, 506] width 90 height 41
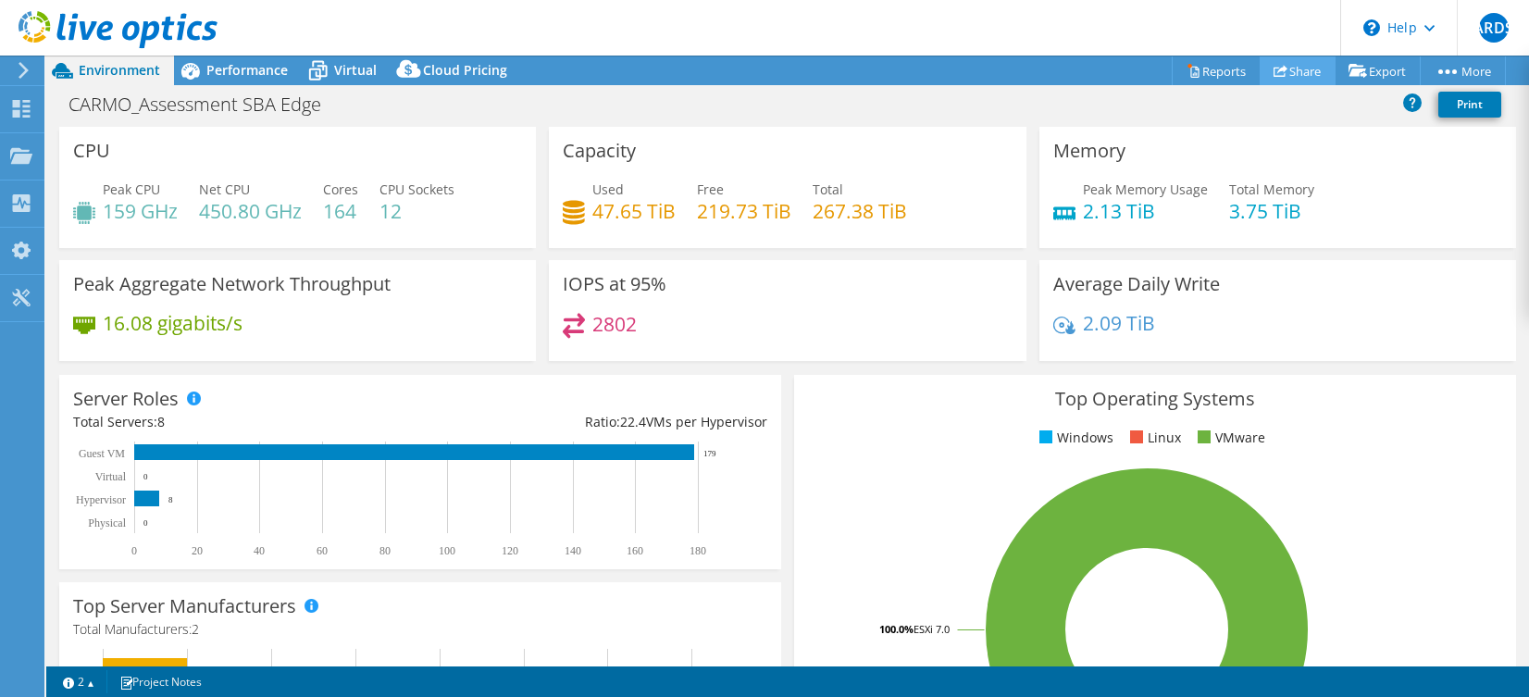
click at [1280, 64] on link "Share" at bounding box center [1298, 70] width 76 height 29
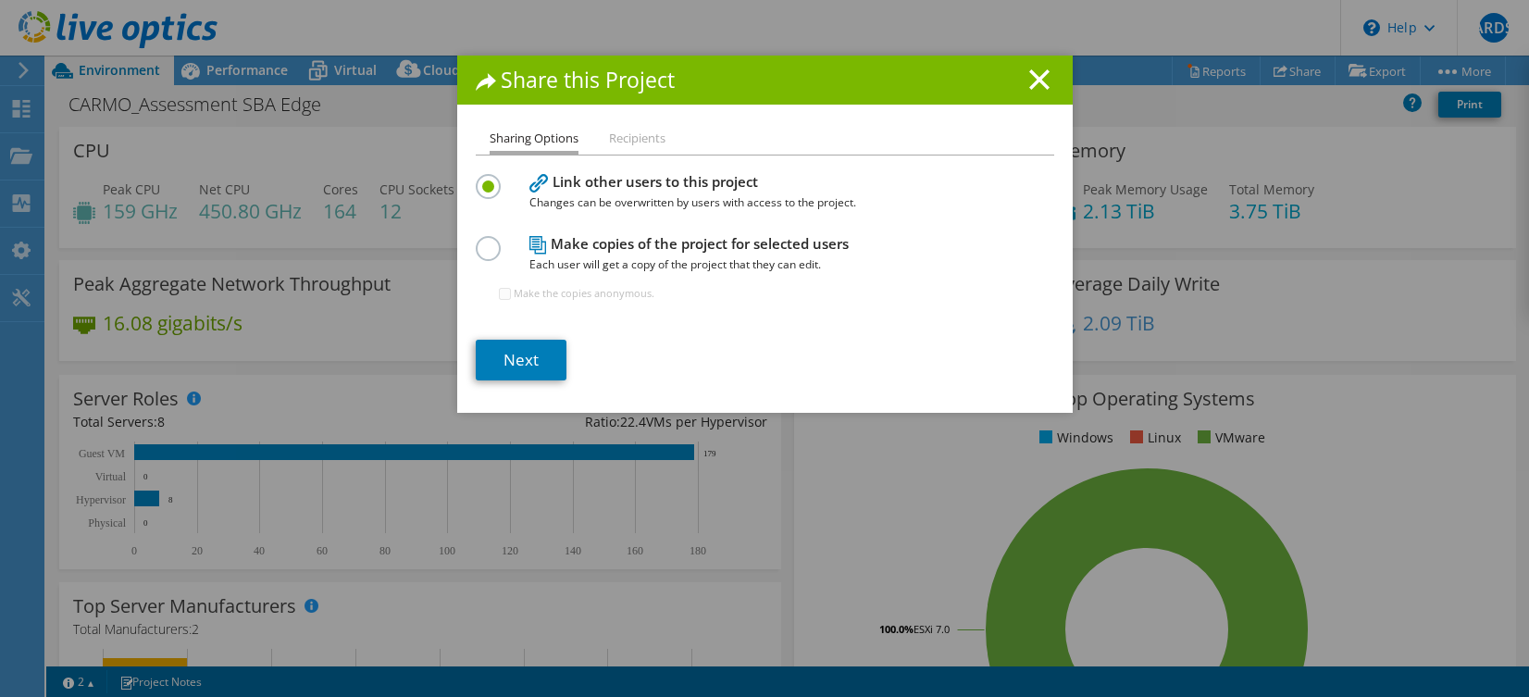
click at [484, 241] on label at bounding box center [492, 238] width 32 height 5
click at [0, 0] on input "radio" at bounding box center [0, 0] width 0 height 0
click at [505, 291] on div "Make the copies anonymous." at bounding box center [577, 293] width 156 height 37
click at [499, 293] on input "Make the copies anonymous." at bounding box center [505, 294] width 12 height 12
checkbox input "true"
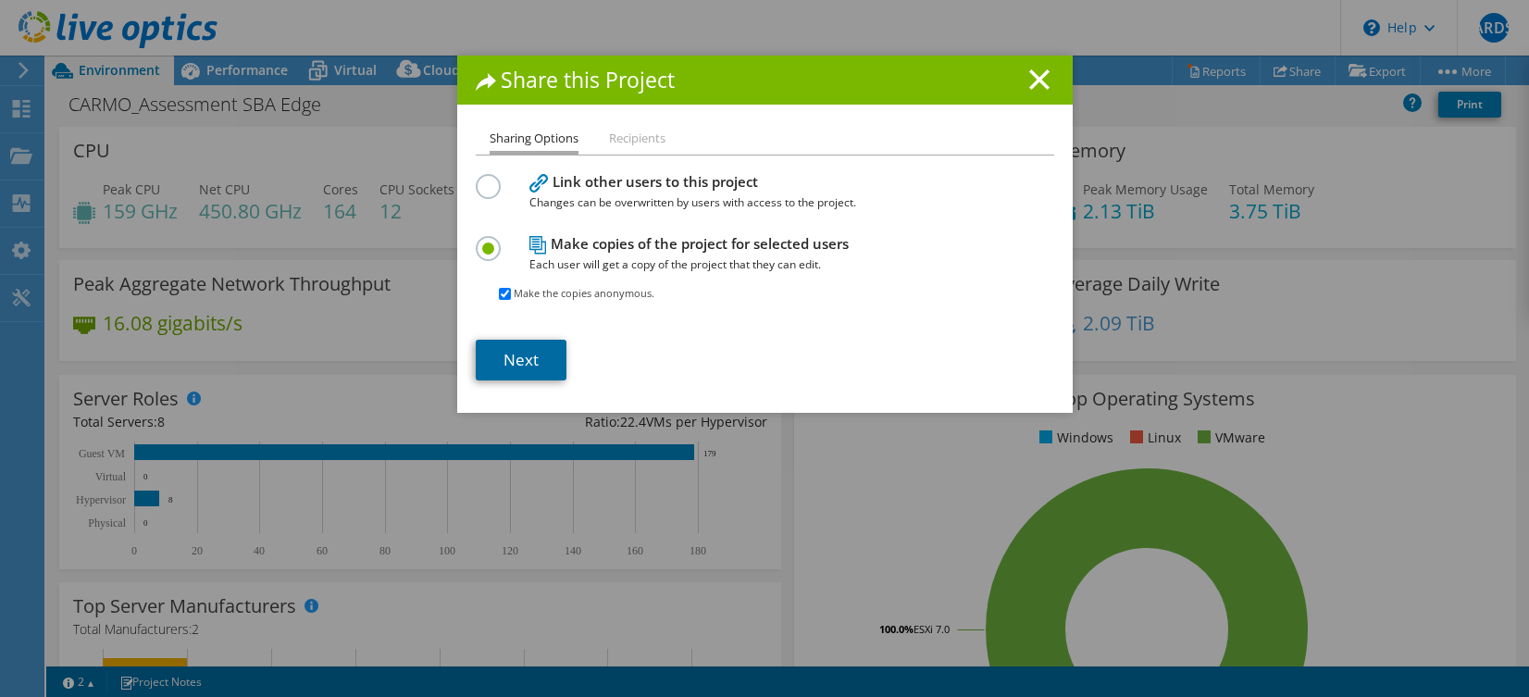
click at [522, 357] on link "Next" at bounding box center [521, 360] width 91 height 41
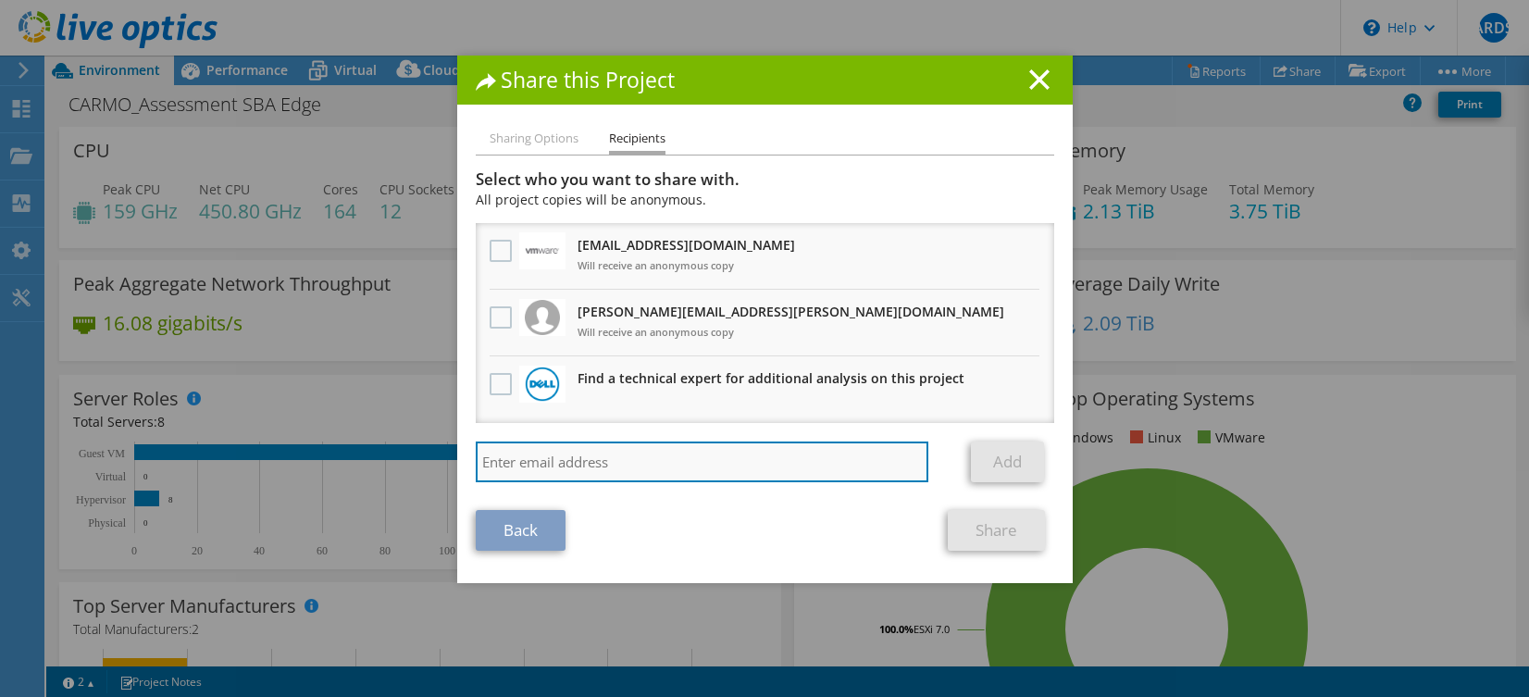
click at [543, 472] on input "search" at bounding box center [703, 462] width 454 height 41
type input "[EMAIL_ADDRESS][PERSON_NAME][DOMAIN_NAME]"
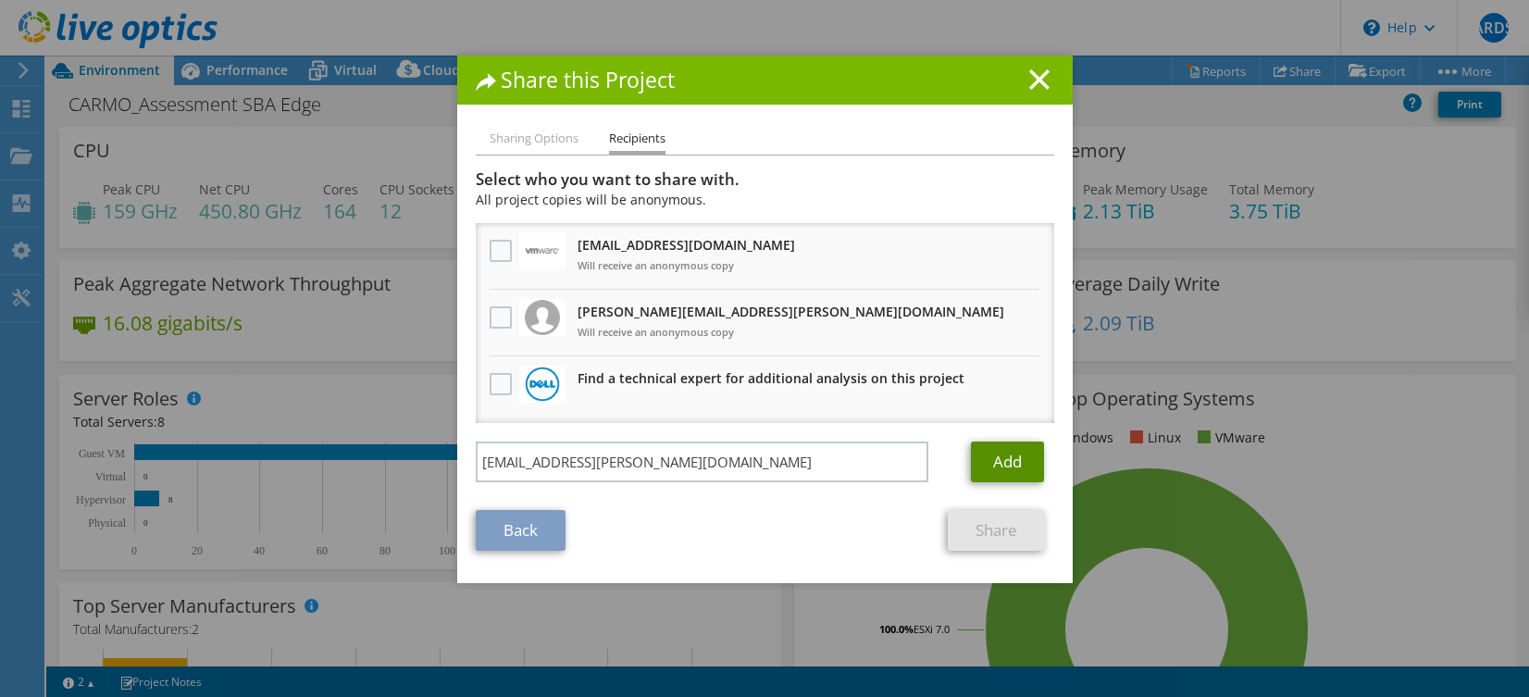
click at [996, 455] on link "Add" at bounding box center [1007, 462] width 73 height 41
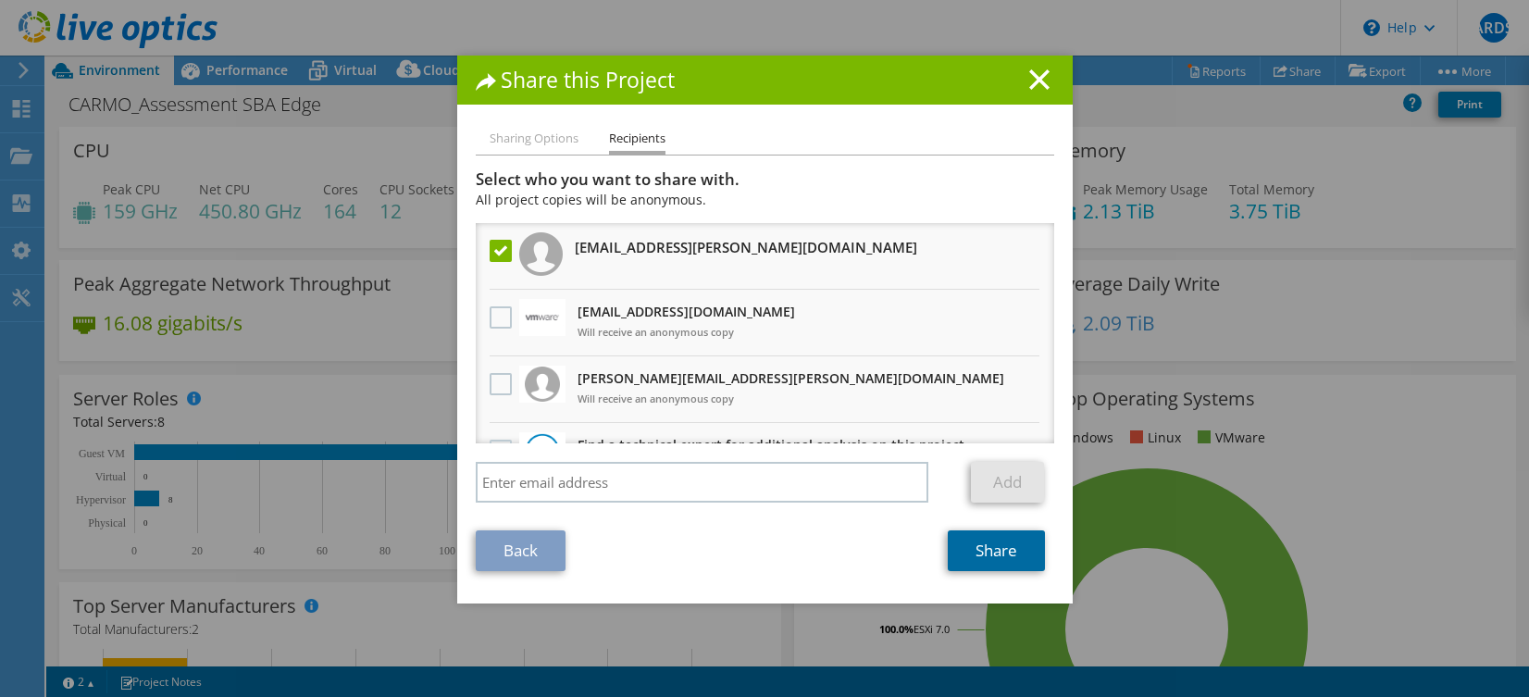
click at [995, 551] on link "Share" at bounding box center [996, 550] width 97 height 41
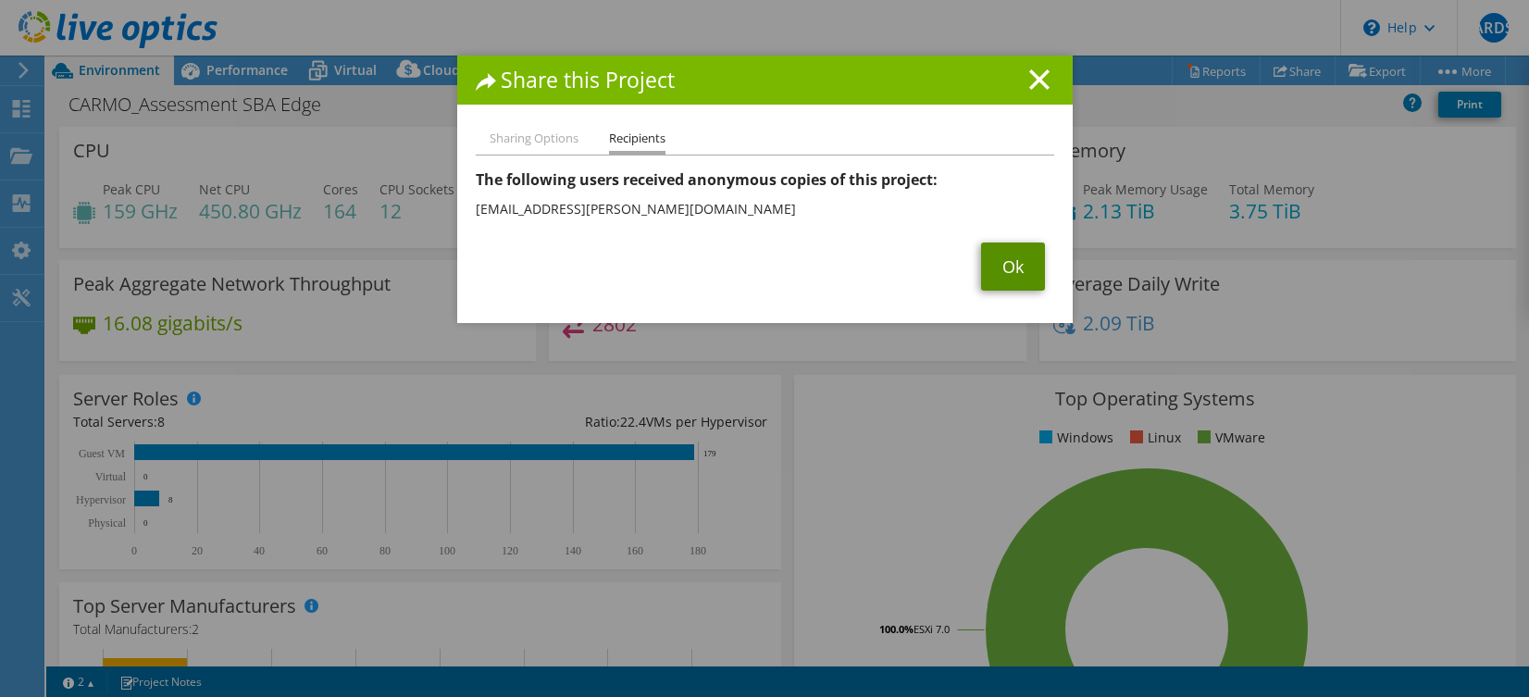
click at [1017, 266] on link "Ok" at bounding box center [1013, 267] width 64 height 48
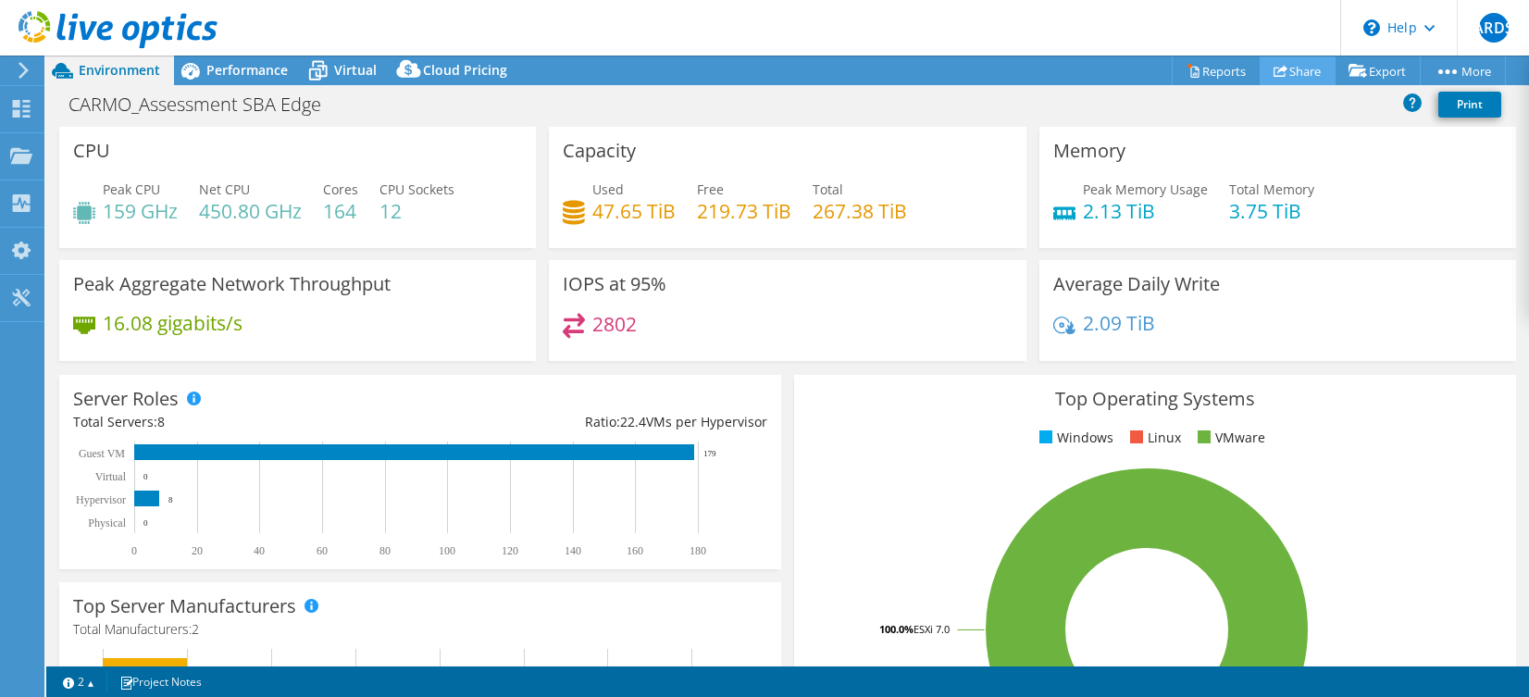
click at [1302, 66] on link "Share" at bounding box center [1298, 70] width 76 height 29
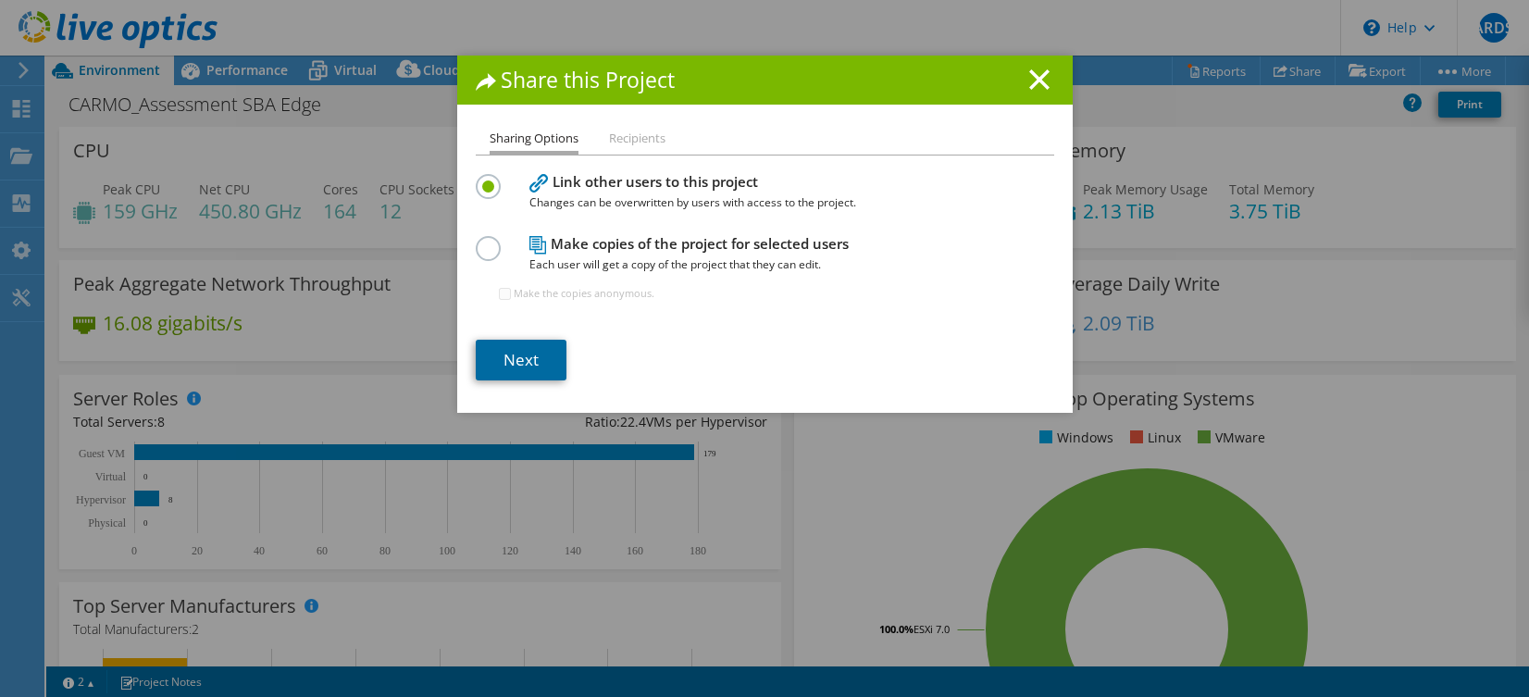
click at [511, 364] on link "Next" at bounding box center [521, 360] width 91 height 41
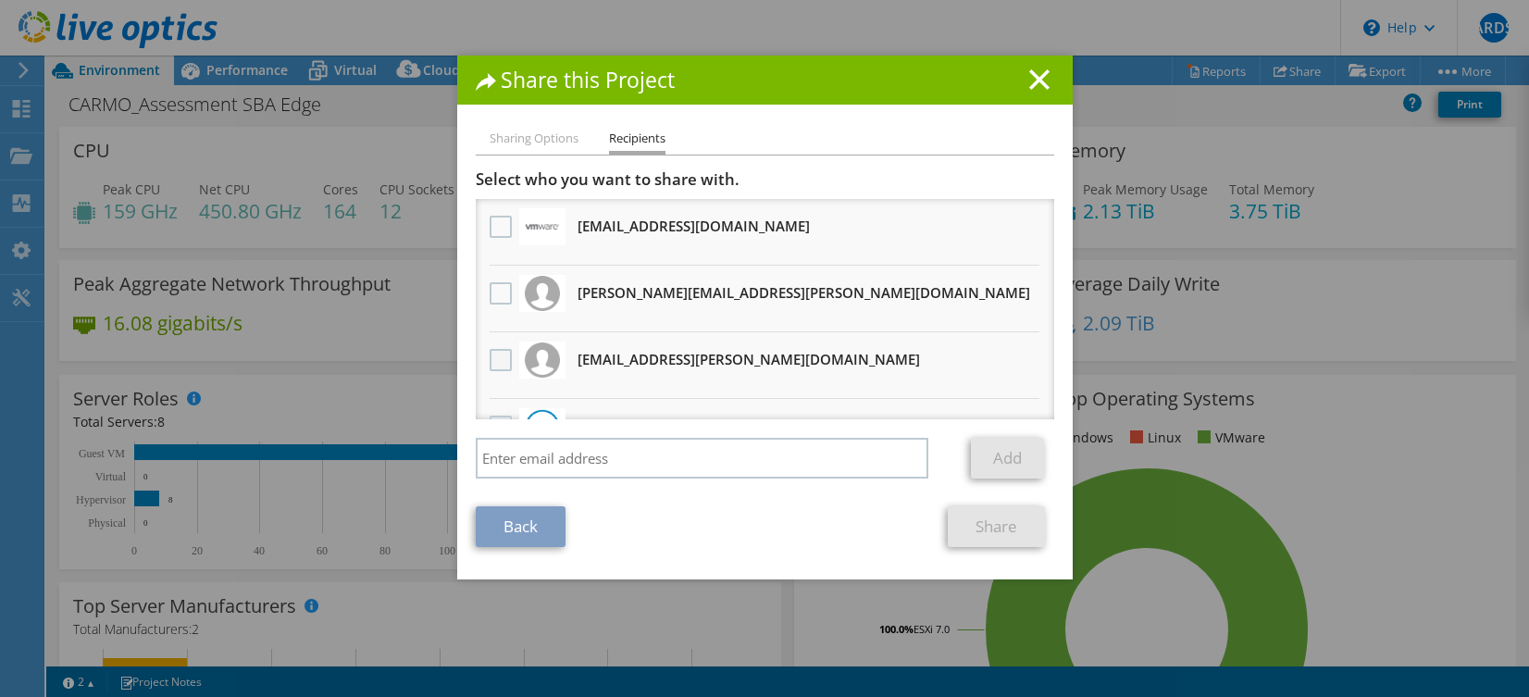
click at [502, 360] on label at bounding box center [503, 360] width 27 height 22
click at [0, 0] on input "checkbox" at bounding box center [0, 0] width 0 height 0
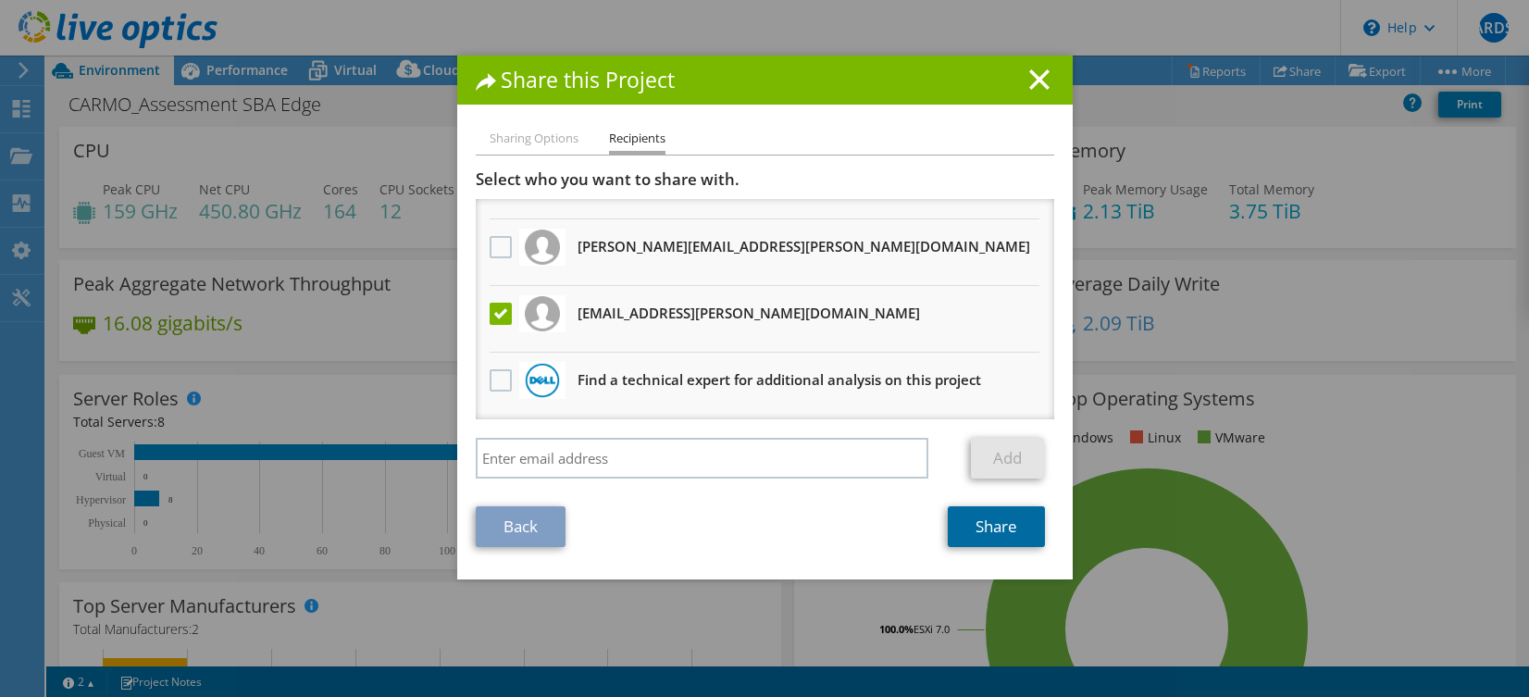
click at [1004, 536] on link "Share" at bounding box center [996, 526] width 97 height 41
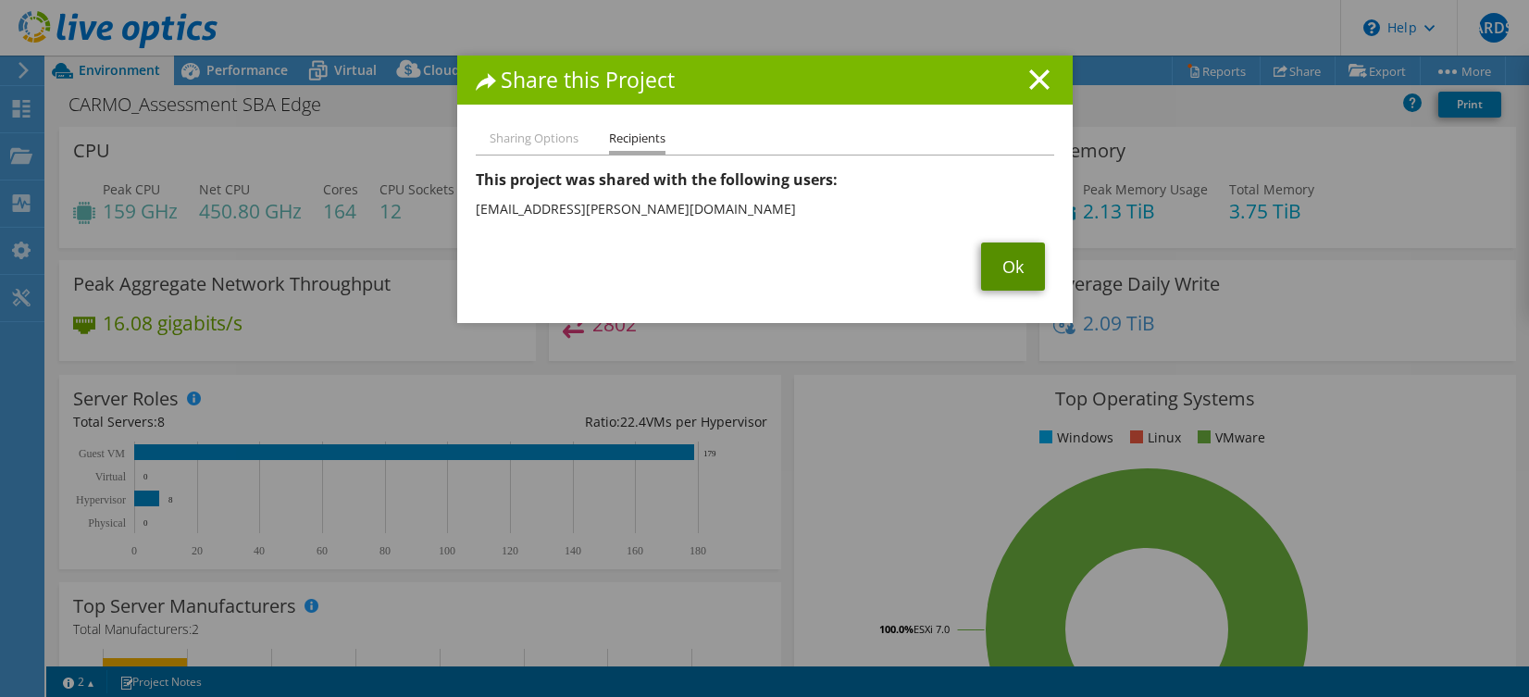
click at [1004, 266] on link "Ok" at bounding box center [1013, 267] width 64 height 48
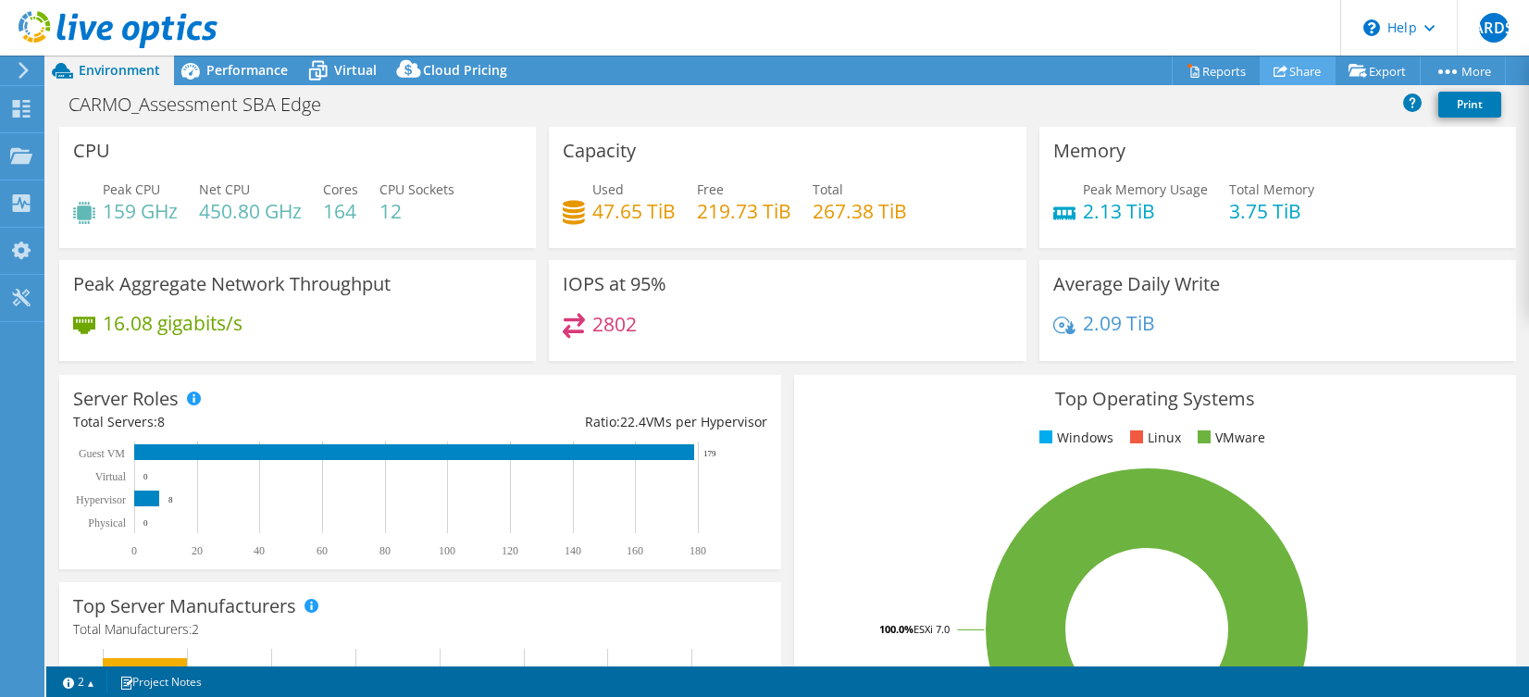
click at [1287, 69] on link "Share" at bounding box center [1298, 70] width 76 height 29
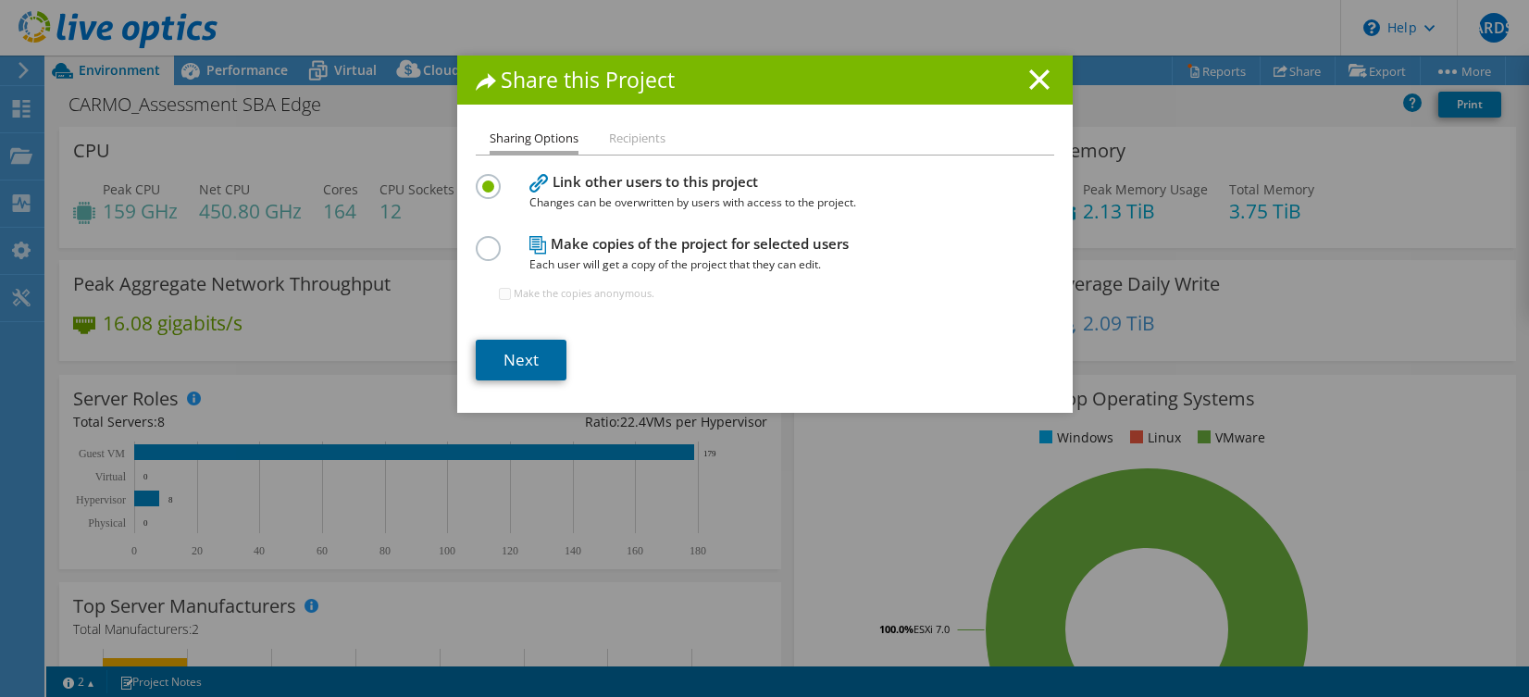
click at [516, 370] on link "Next" at bounding box center [521, 360] width 91 height 41
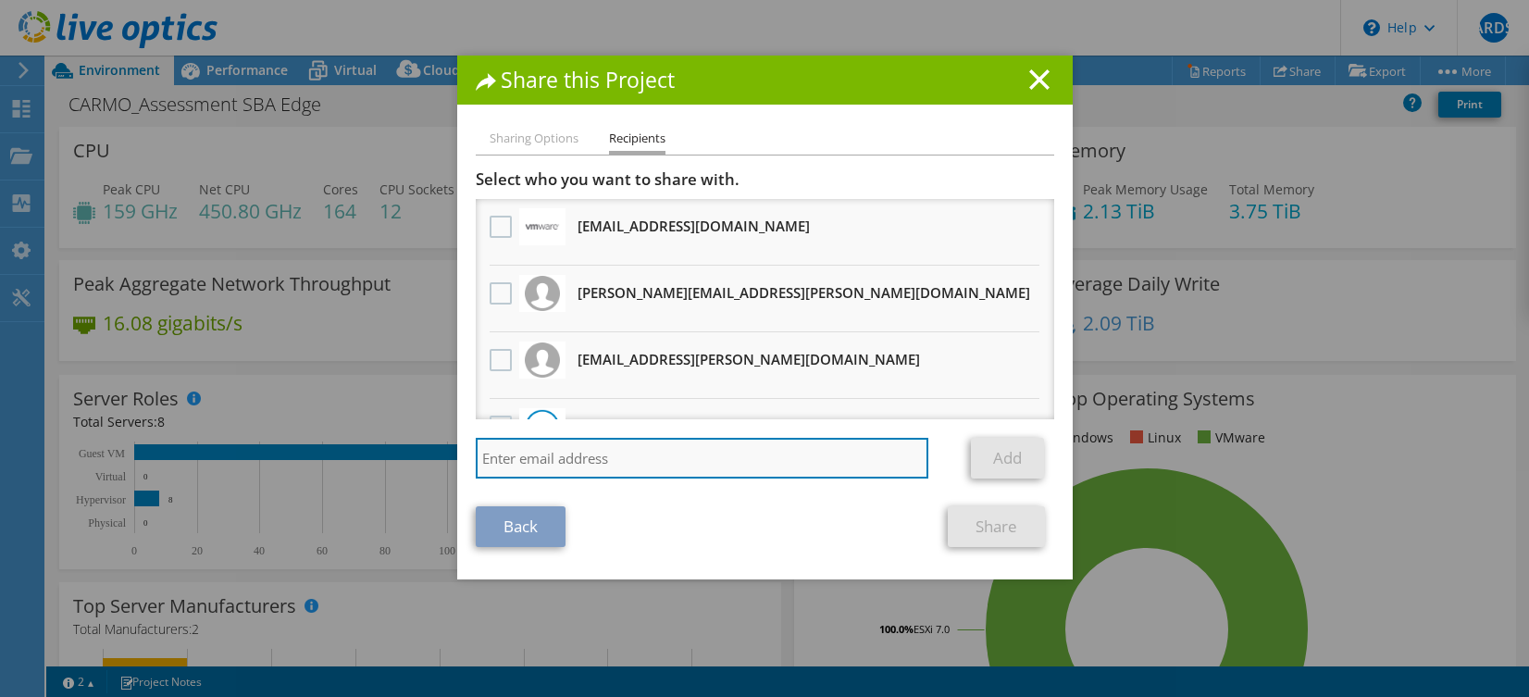
click at [583, 452] on input "search" at bounding box center [703, 458] width 454 height 41
paste input "[EMAIL_ADDRESS][DOMAIN_NAME]"
type input "[EMAIL_ADDRESS][DOMAIN_NAME]"
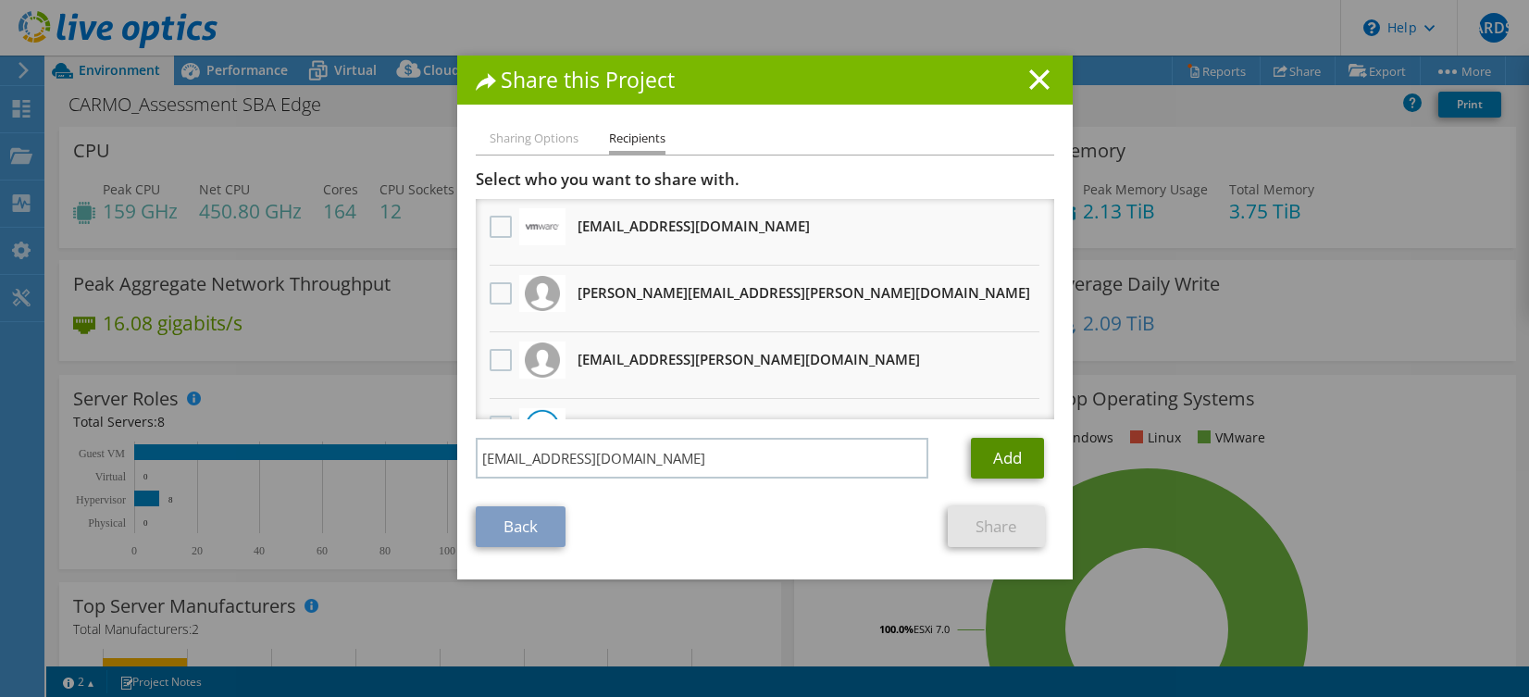
click at [996, 452] on link "Add" at bounding box center [1007, 458] width 73 height 41
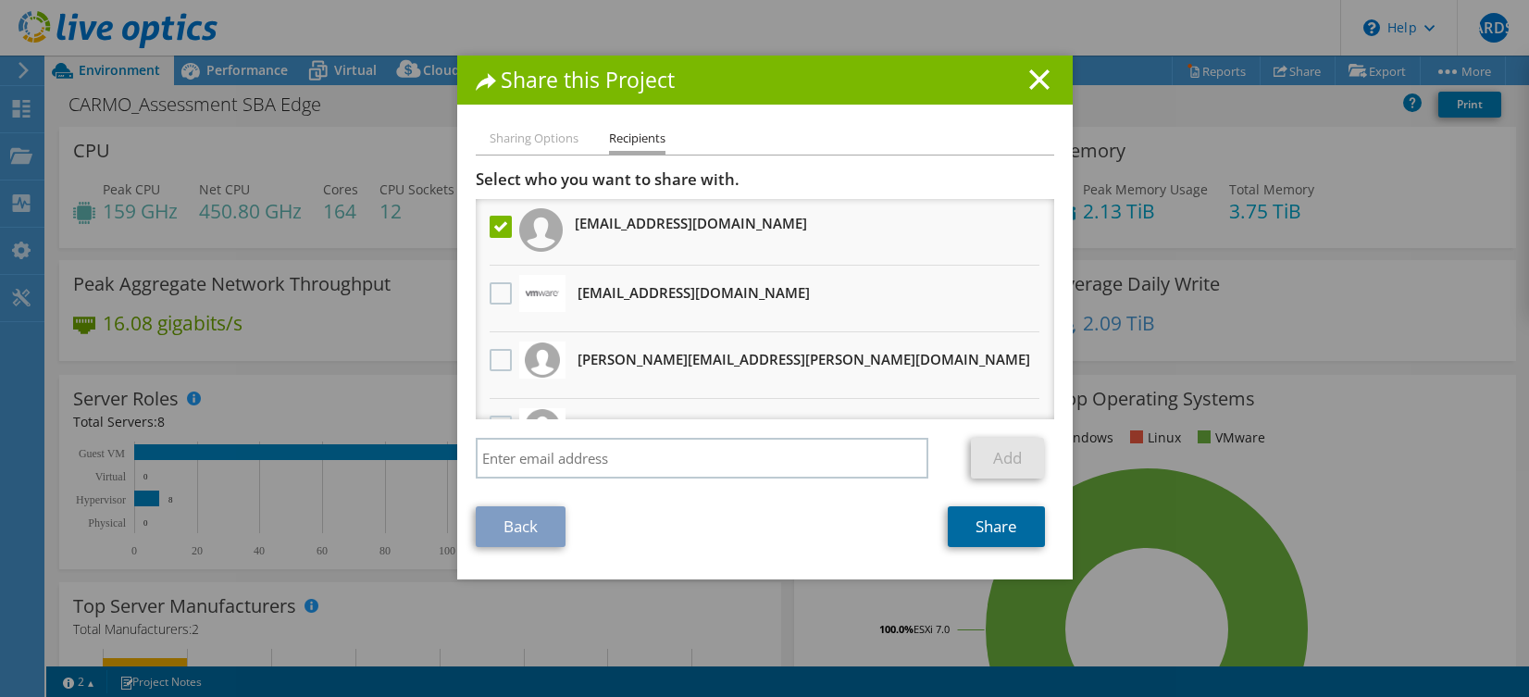
click at [1015, 529] on link "Share" at bounding box center [996, 526] width 97 height 41
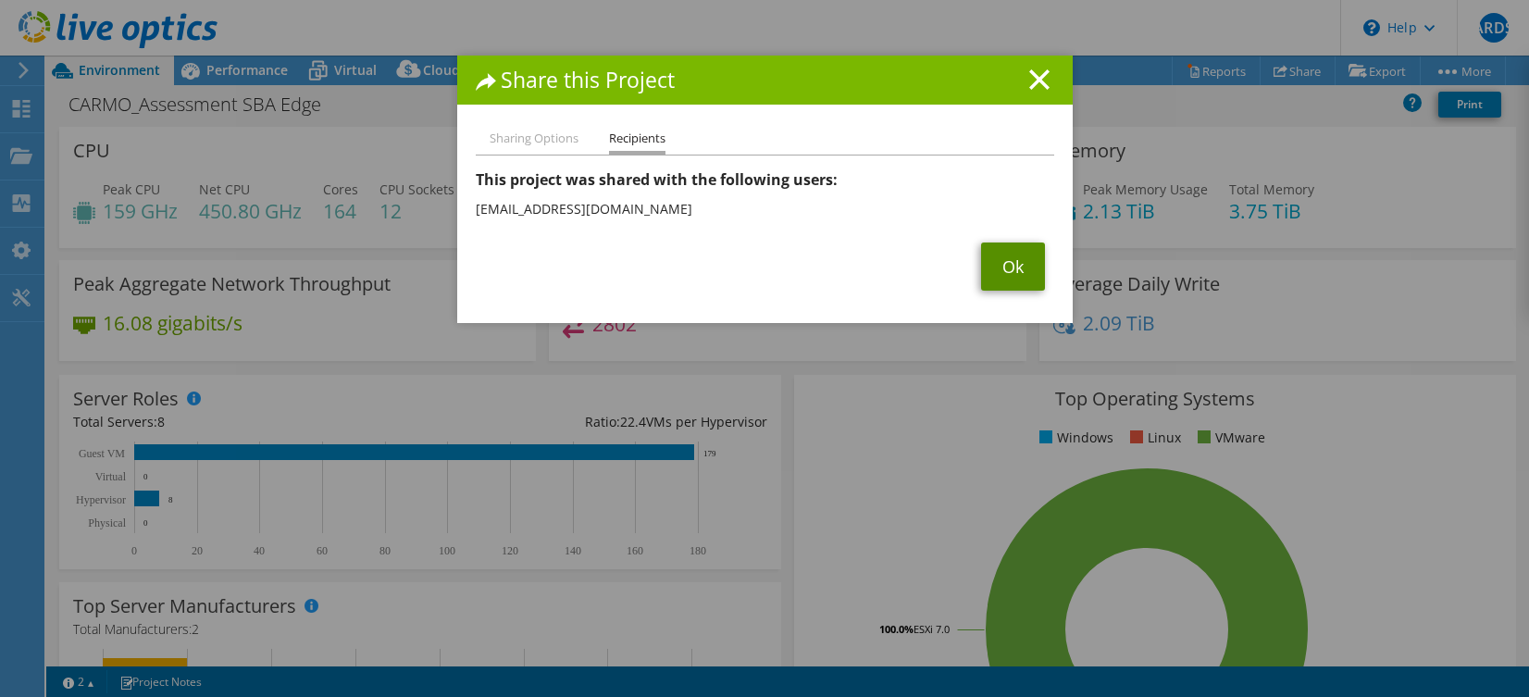
click at [1009, 257] on link "Ok" at bounding box center [1013, 267] width 64 height 48
